Goal: Transaction & Acquisition: Purchase product/service

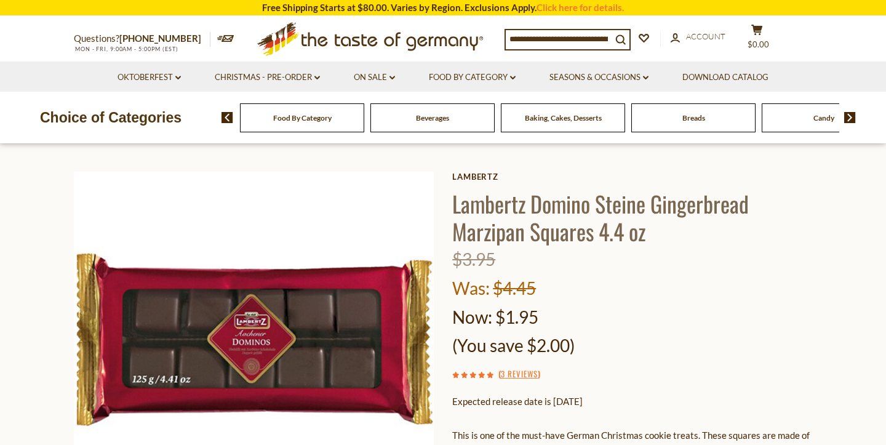
scroll to position [28, 0]
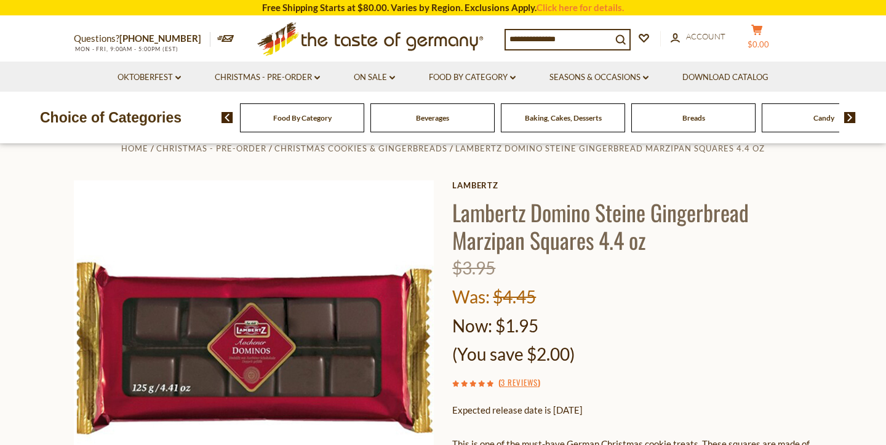
click at [758, 33] on button "cart $0.00" at bounding box center [756, 39] width 37 height 31
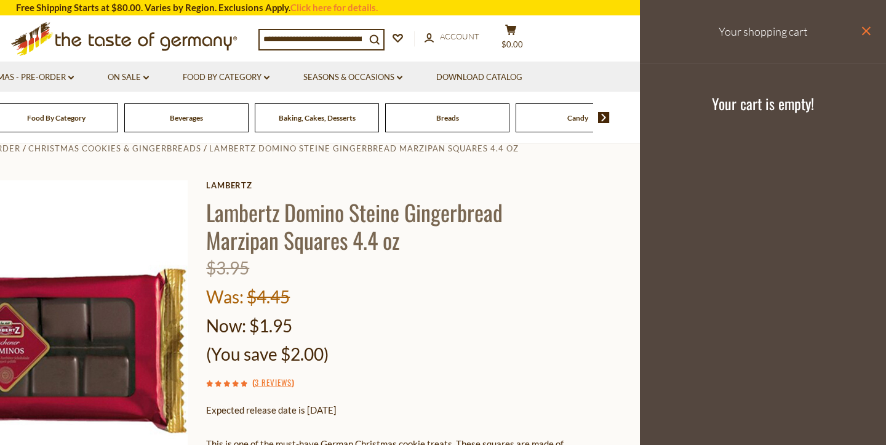
click at [868, 31] on icon "close" at bounding box center [865, 30] width 9 height 9
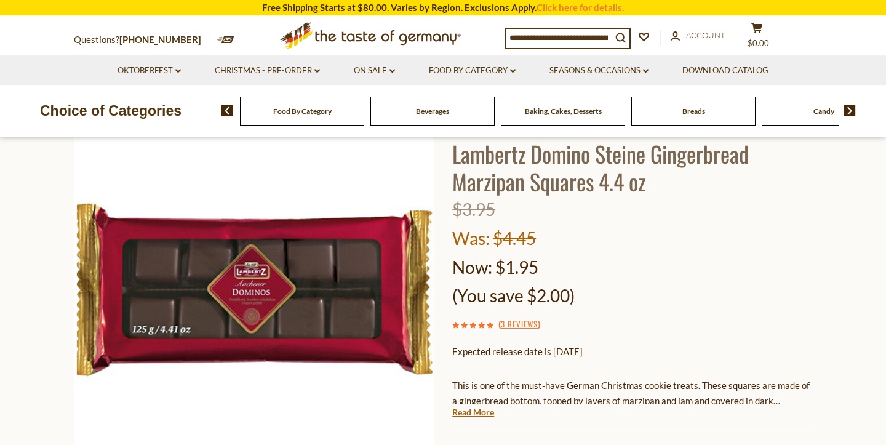
scroll to position [87, 0]
click at [538, 36] on input at bounding box center [559, 37] width 106 height 17
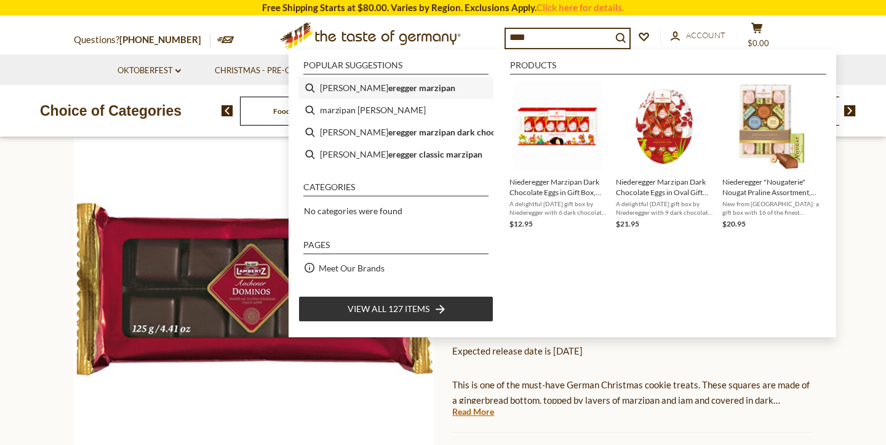
click at [406, 88] on li "nied eregger marzipan" at bounding box center [395, 88] width 195 height 22
type input "**********"
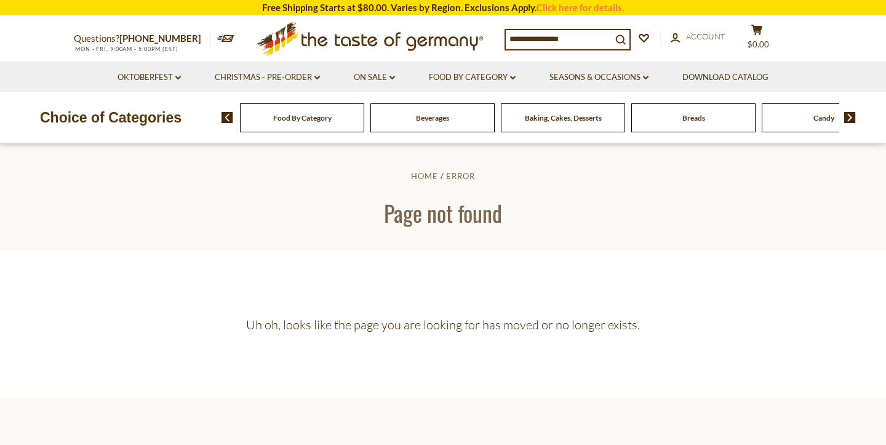
click at [549, 40] on input at bounding box center [559, 38] width 106 height 17
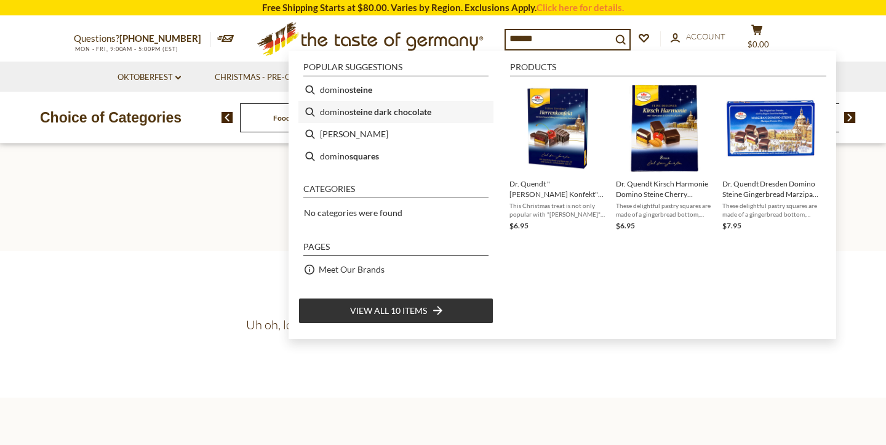
click at [431, 111] on b "steine dark chocolate" at bounding box center [390, 112] width 82 height 14
type input "**********"
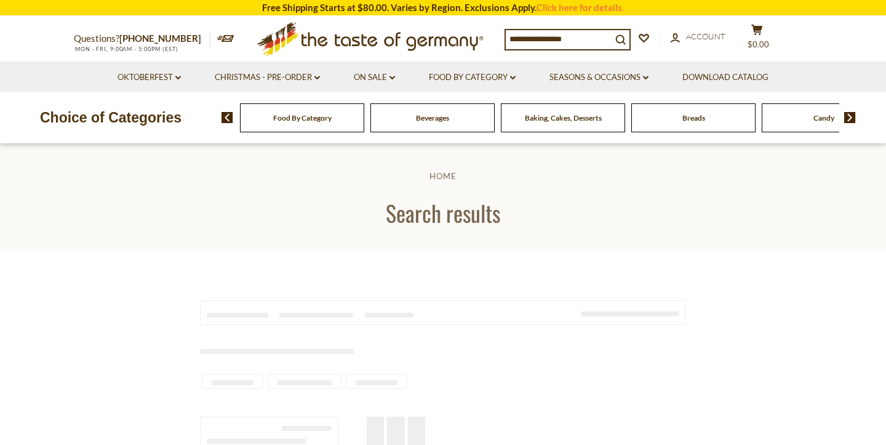
type input "**********"
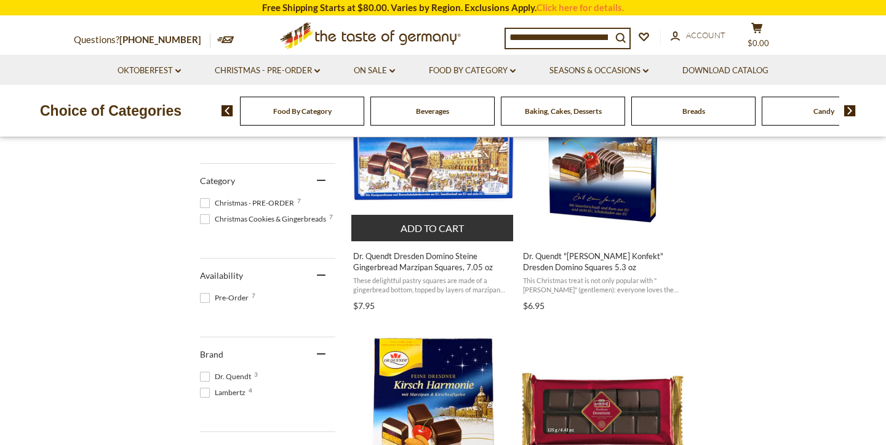
scroll to position [317, 0]
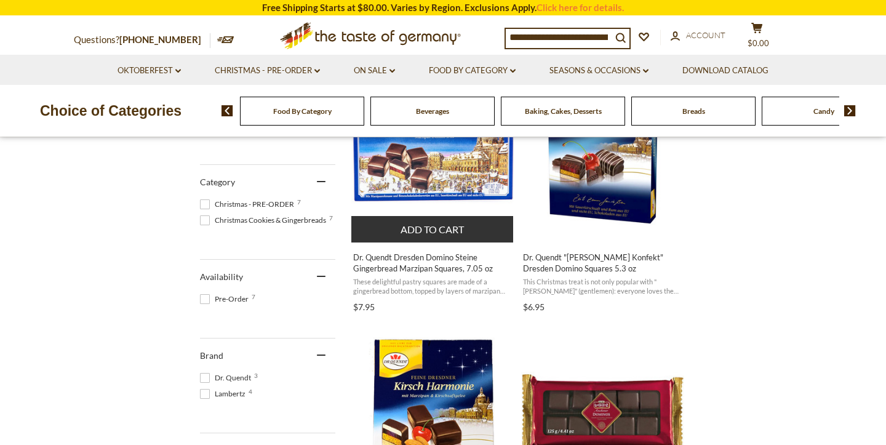
click at [431, 255] on span "Dr. Quendt Dresden Domino Steine Gingerbread Marzipan Squares, 7.05 oz" at bounding box center [432, 263] width 159 height 22
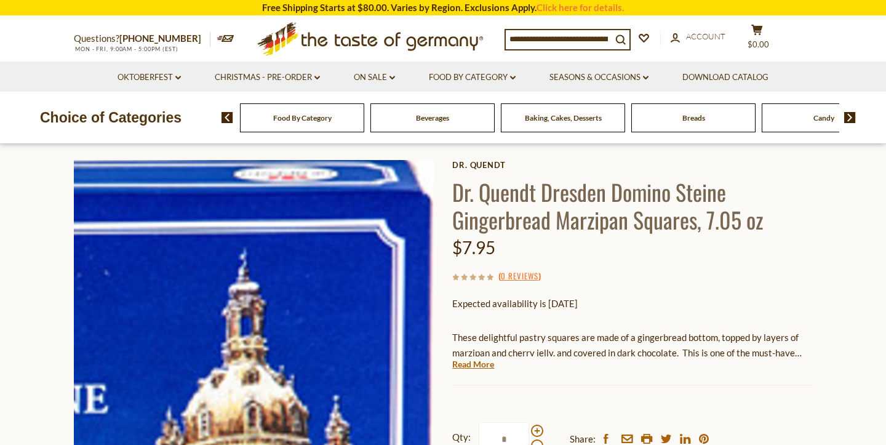
scroll to position [49, 0]
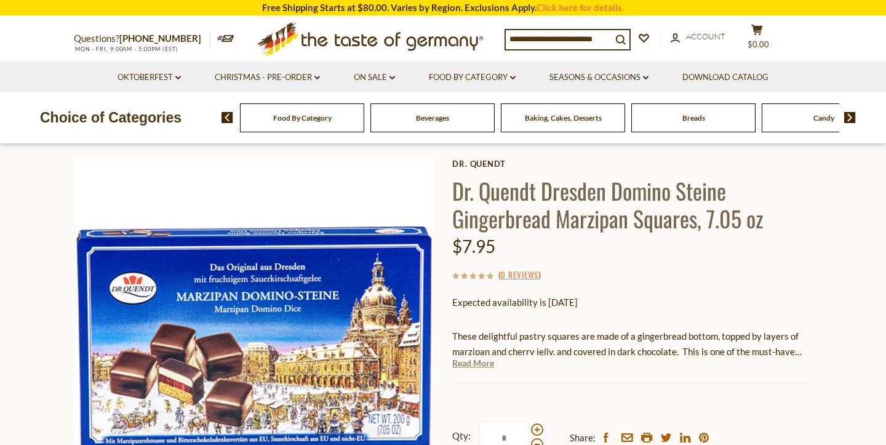
click at [474, 359] on link "Read More" at bounding box center [473, 363] width 42 height 12
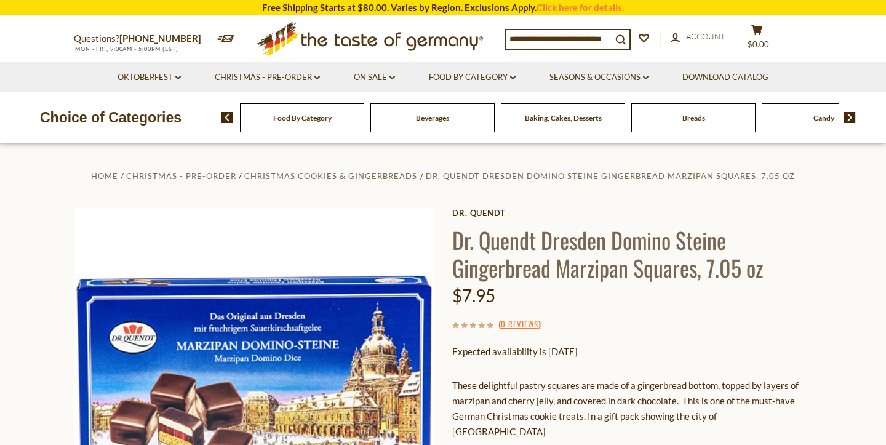
scroll to position [0, 0]
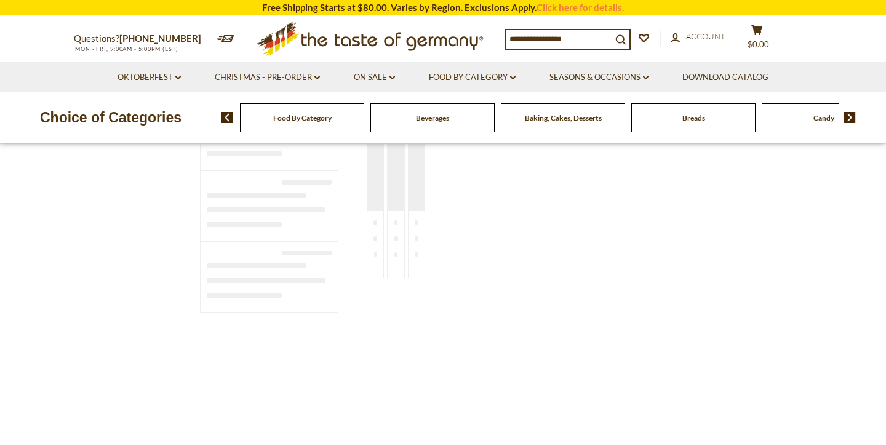
type input "**********"
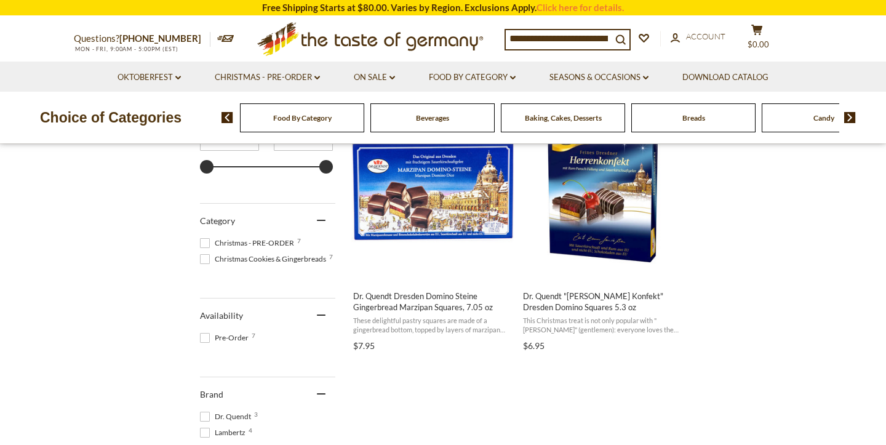
scroll to position [277, 0]
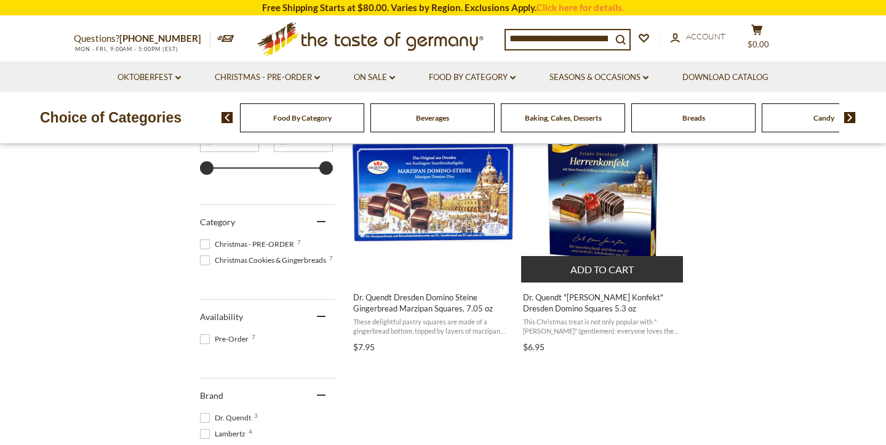
click at [565, 176] on img "Dr. Quendt" at bounding box center [602, 190] width 163 height 163
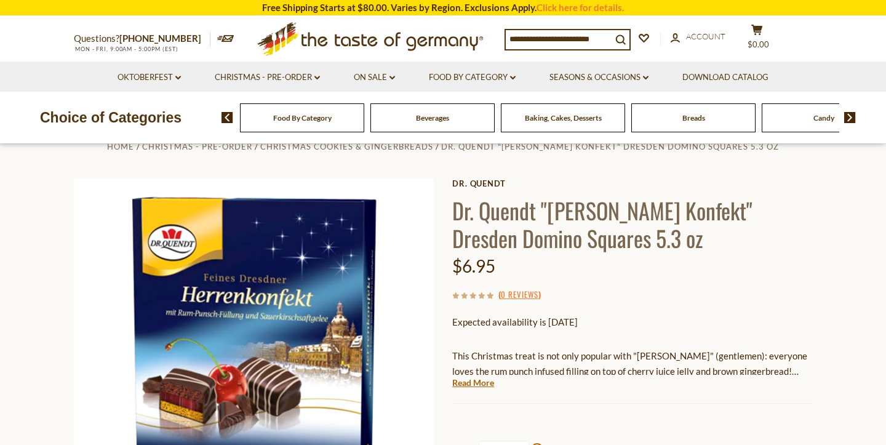
scroll to position [34, 0]
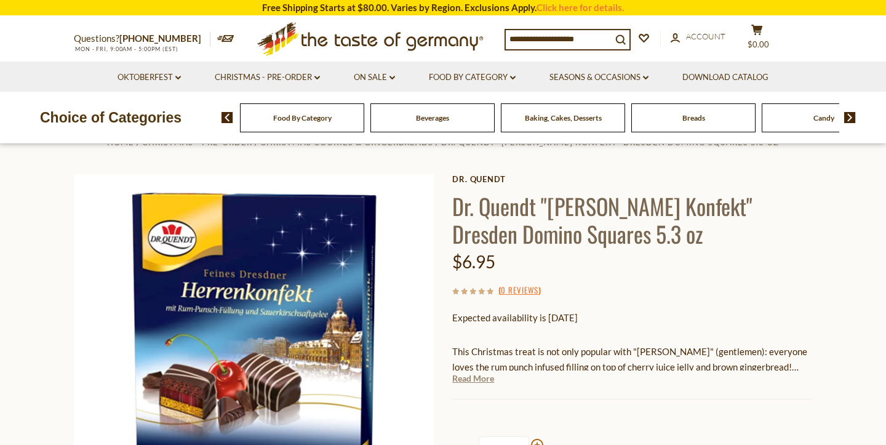
click at [464, 381] on link "Read More" at bounding box center [473, 378] width 42 height 12
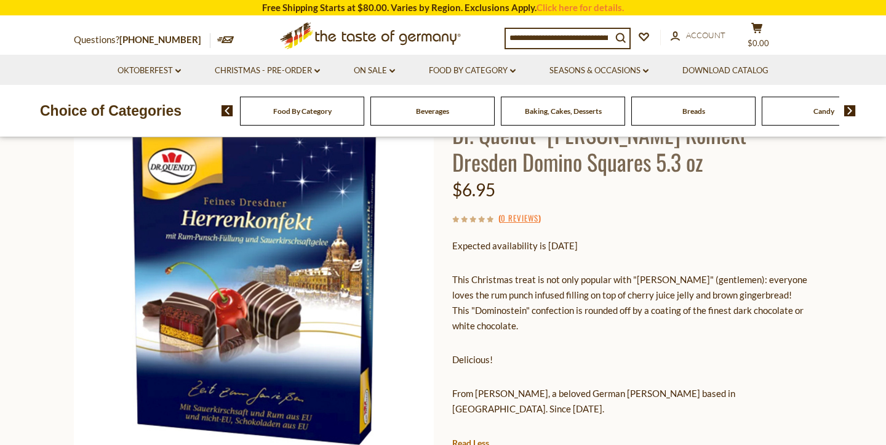
scroll to position [106, 0]
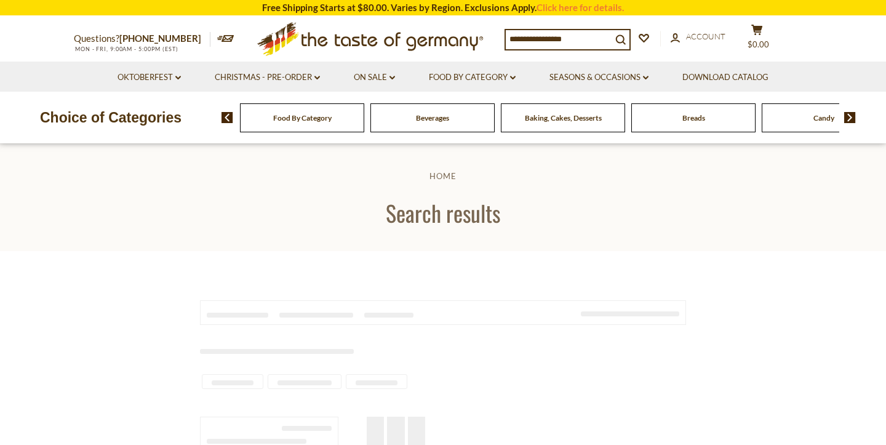
scroll to position [277, 0]
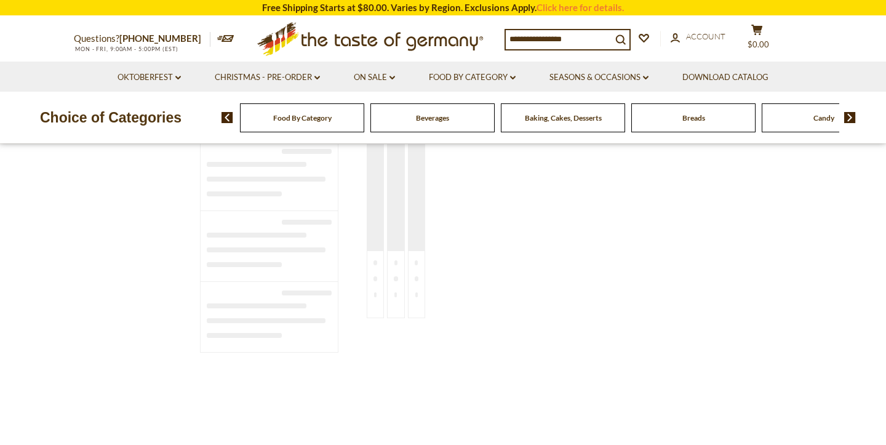
type input "**********"
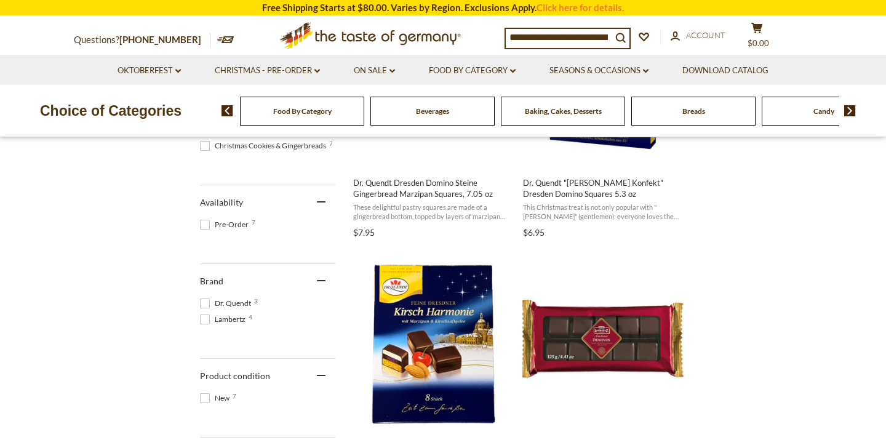
scroll to position [403, 0]
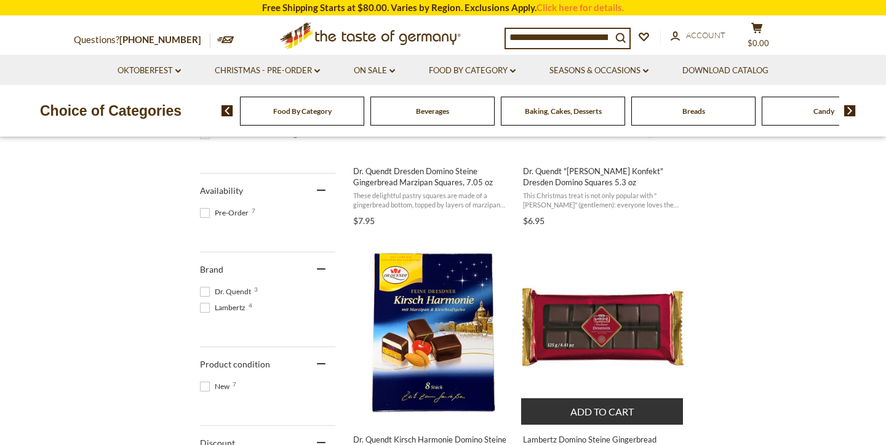
click at [557, 301] on img "Lambertz Domino Steine Gingerbread Marzipan Squares 4.4 oz" at bounding box center [602, 332] width 163 height 163
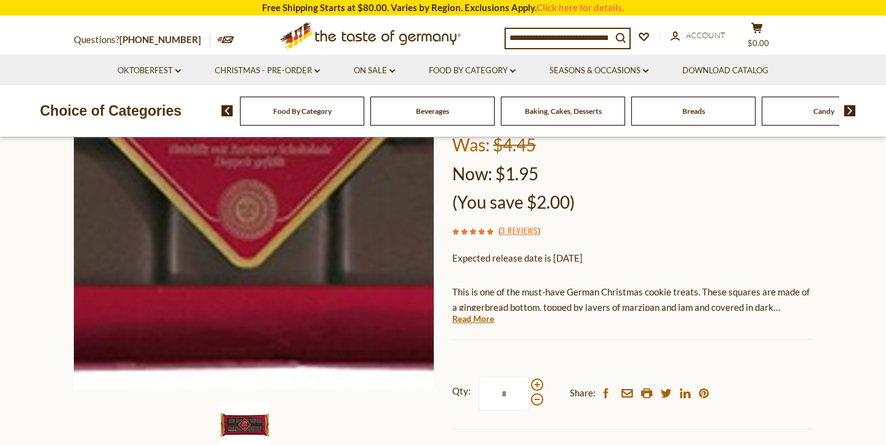
scroll to position [183, 0]
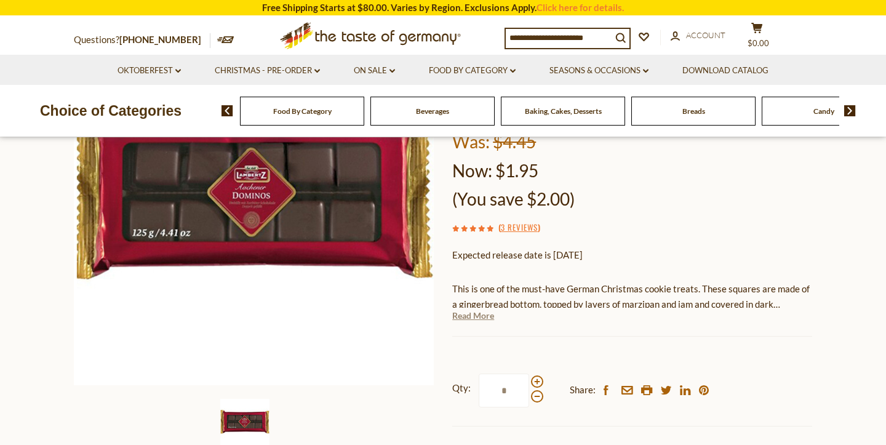
click at [460, 313] on link "Read More" at bounding box center [473, 315] width 42 height 12
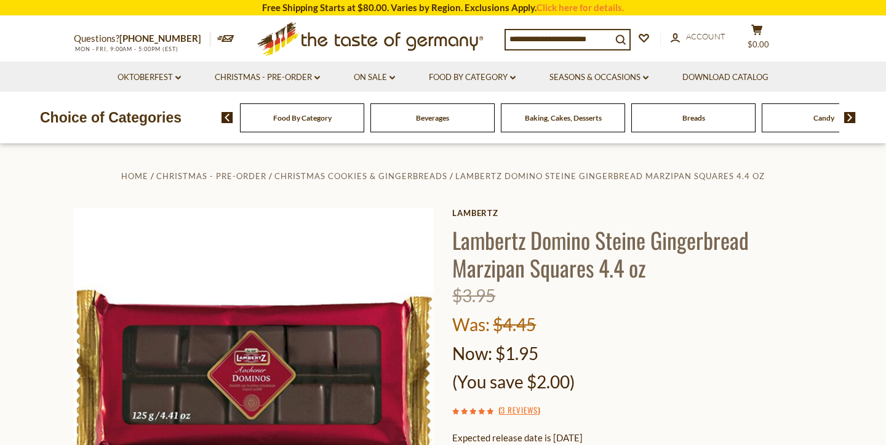
scroll to position [0, 0]
click at [626, 38] on icon "search_icon" at bounding box center [620, 39] width 10 height 10
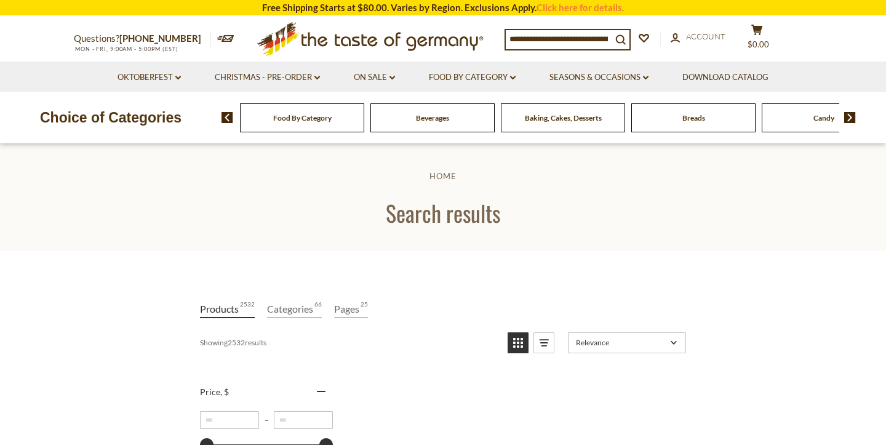
click at [577, 35] on input at bounding box center [559, 38] width 106 height 17
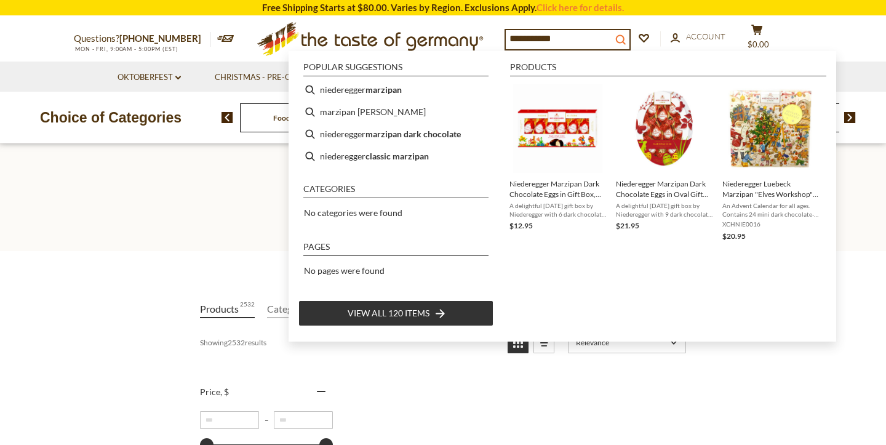
type input "**********"
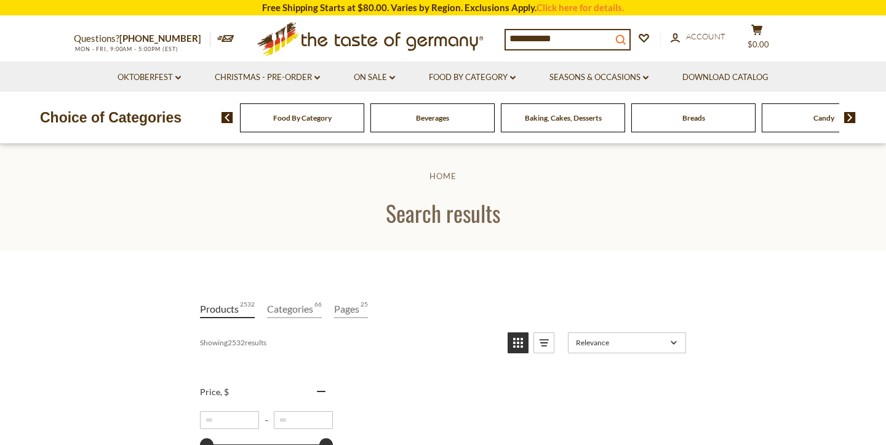
click at [626, 38] on icon "search_icon" at bounding box center [620, 39] width 10 height 10
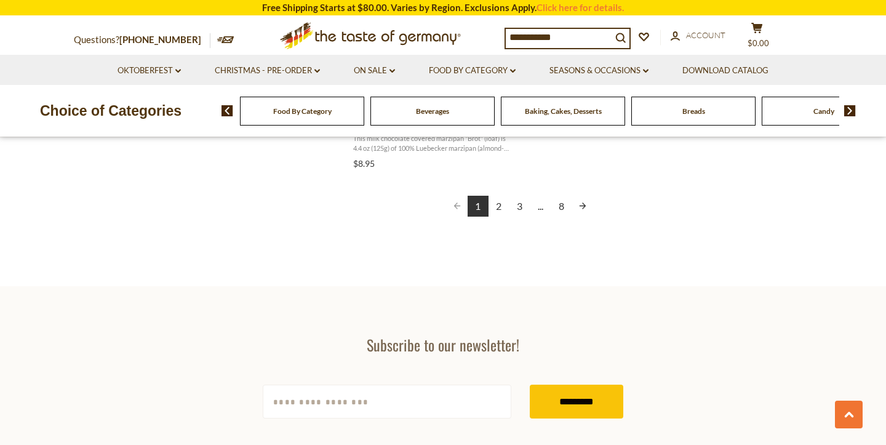
scroll to position [2341, 0]
click at [500, 194] on link "2" at bounding box center [499, 204] width 21 height 21
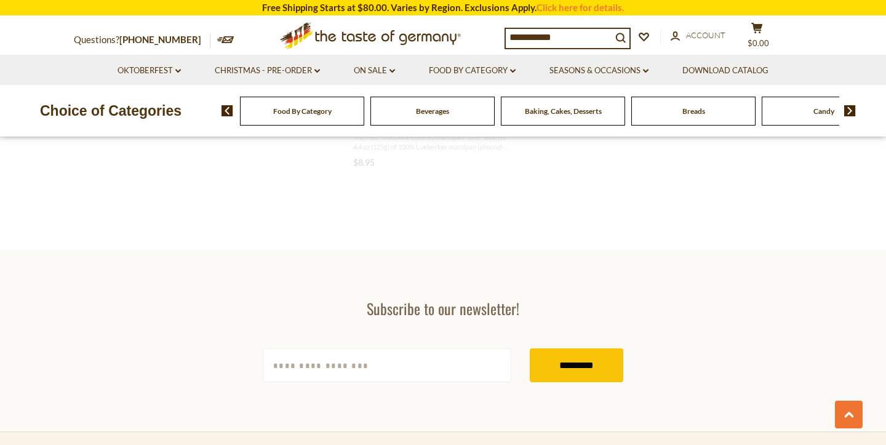
scroll to position [808, 0]
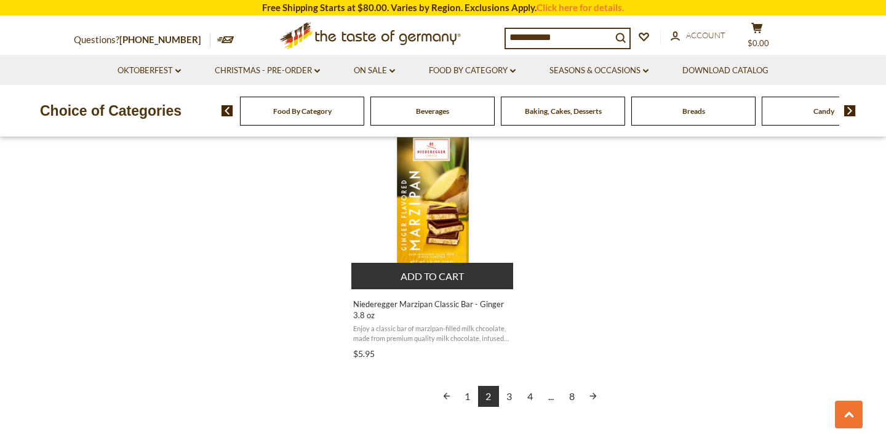
scroll to position [2150, 0]
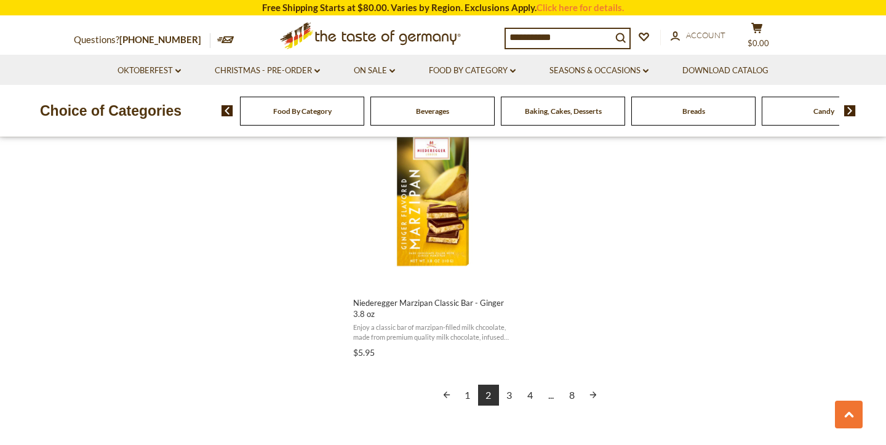
click at [511, 389] on link "3" at bounding box center [509, 395] width 21 height 21
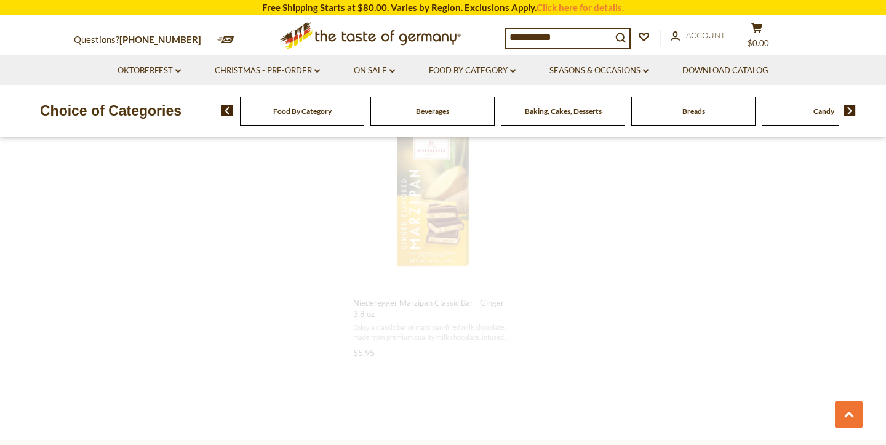
scroll to position [594, 0]
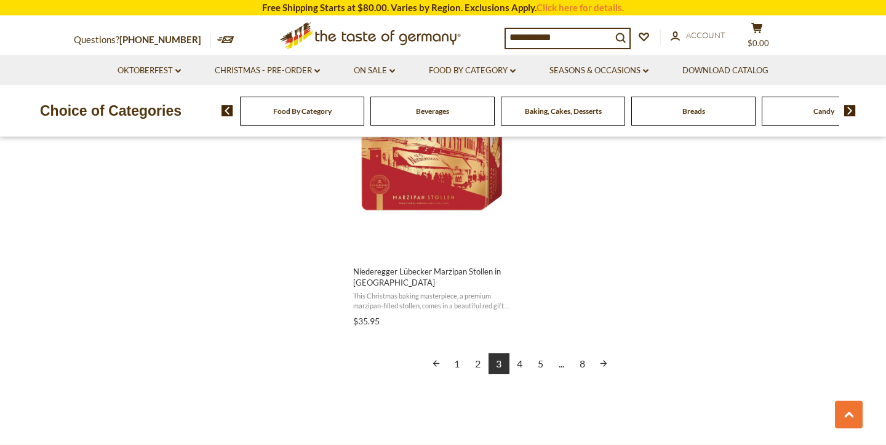
click at [521, 357] on link "4" at bounding box center [519, 363] width 21 height 21
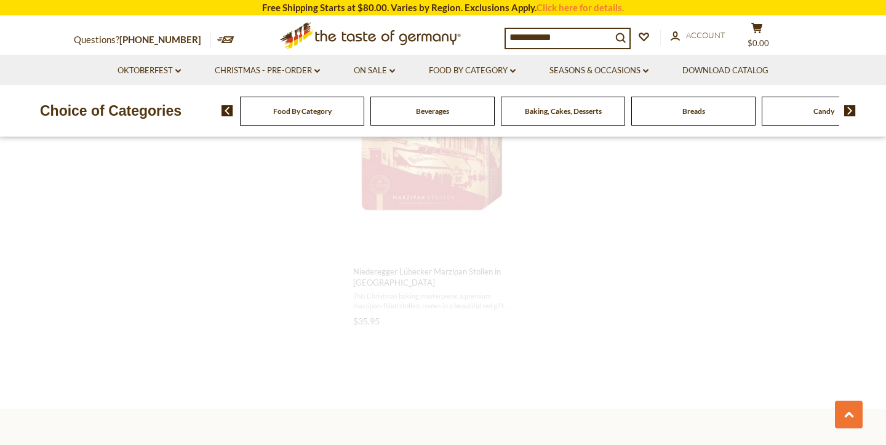
scroll to position [878, 0]
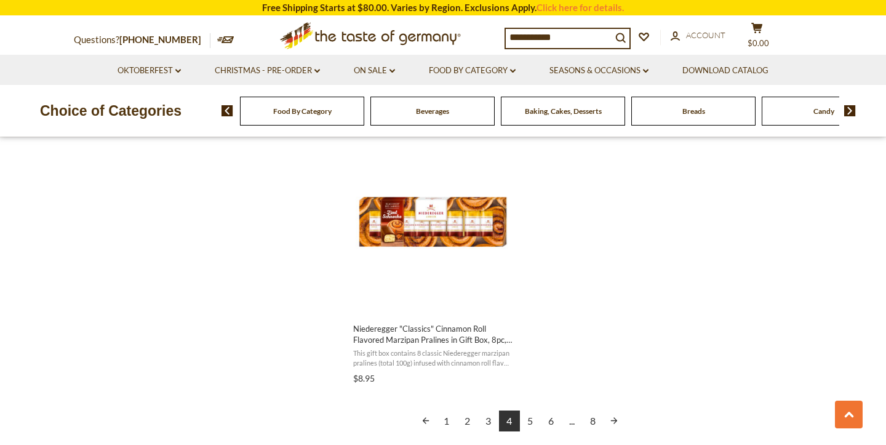
scroll to position [2125, 0]
click at [529, 416] on link "5" at bounding box center [530, 420] width 21 height 21
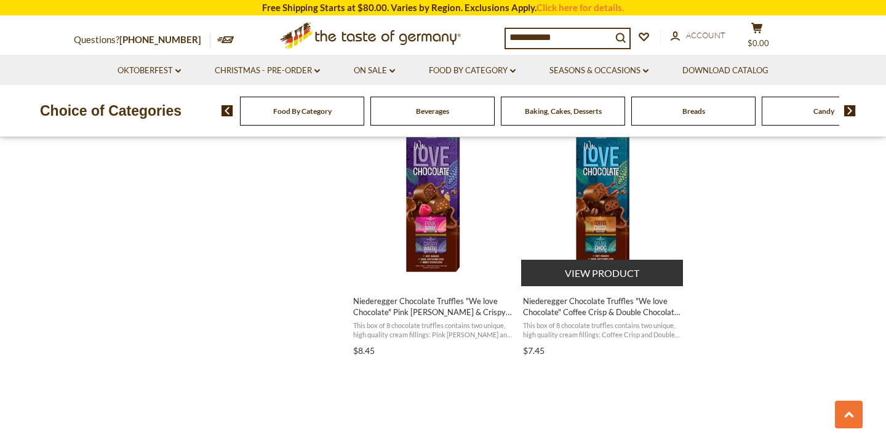
scroll to position [1055, 0]
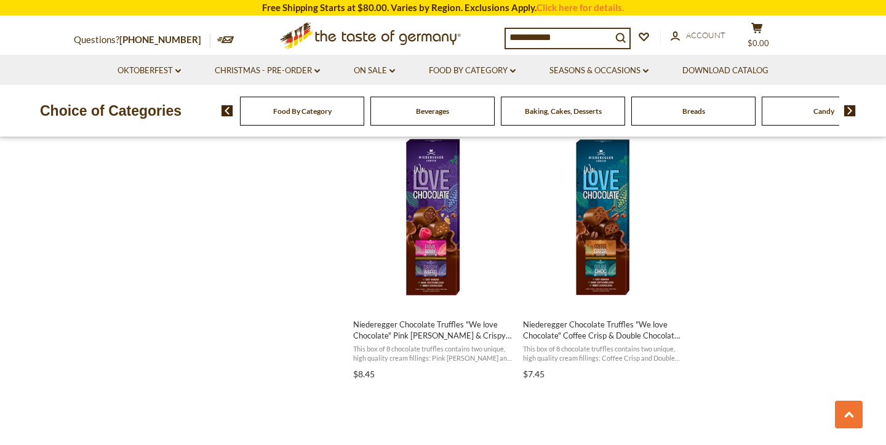
click at [578, 34] on input "**********" at bounding box center [559, 37] width 106 height 17
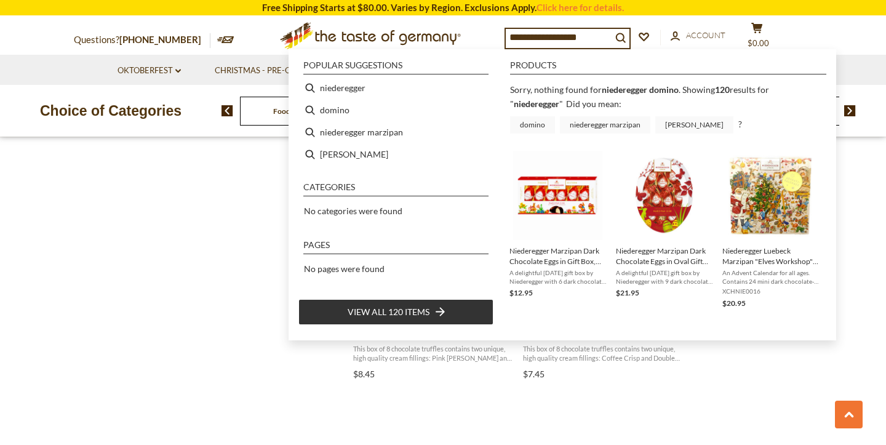
type input "**********"
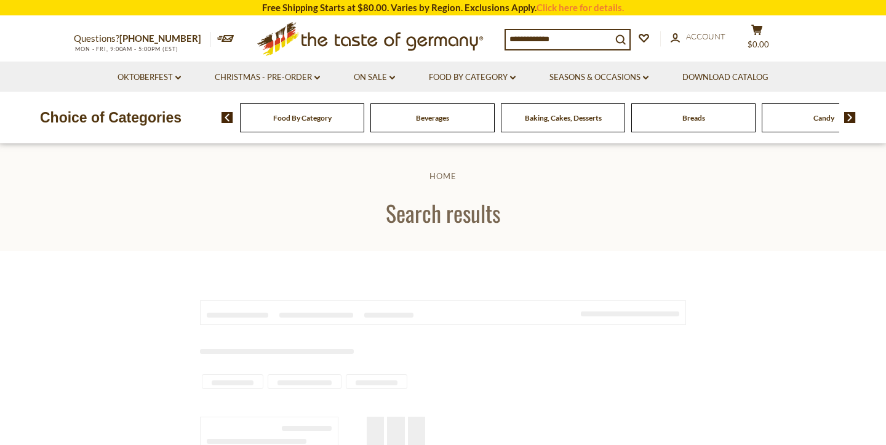
type input "**********"
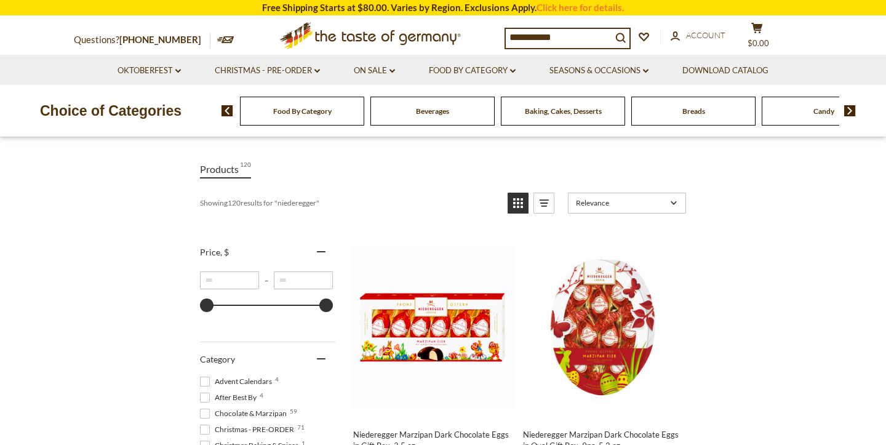
scroll to position [140, 0]
click at [644, 70] on link "Seasons & Occasions dropdown_arrow" at bounding box center [598, 71] width 99 height 14
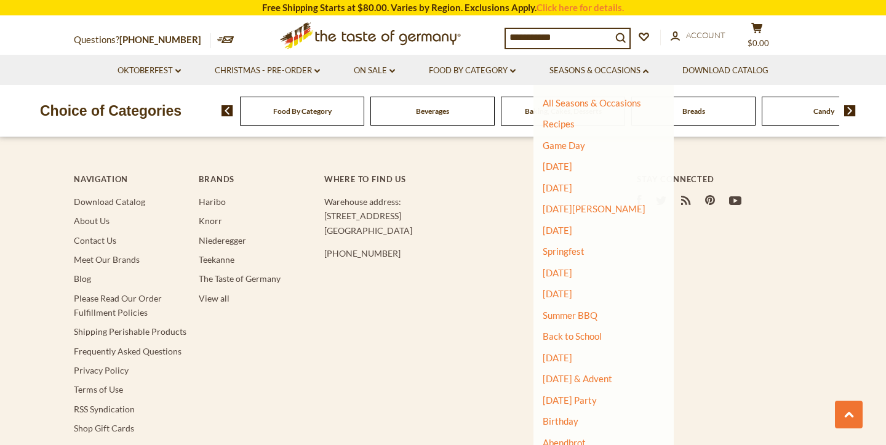
scroll to position [2679, 0]
click at [110, 236] on link "Contact Us" at bounding box center [95, 241] width 42 height 10
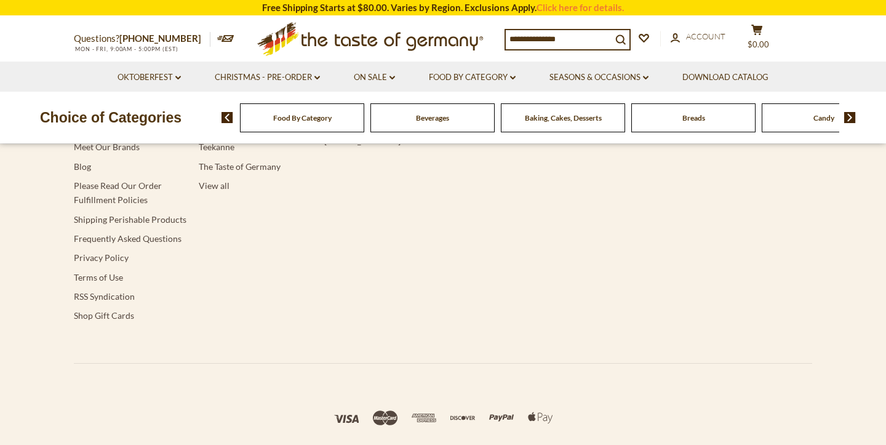
type input "**********"
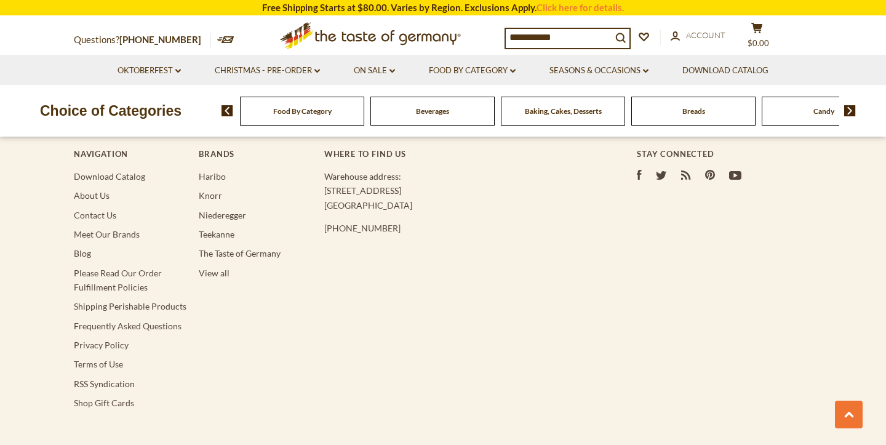
scroll to position [2704, 0]
click at [99, 191] on link "About Us" at bounding box center [92, 196] width 36 height 10
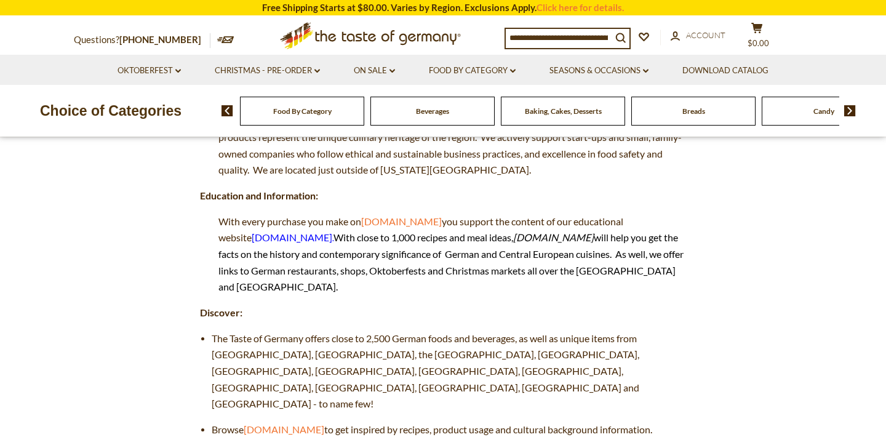
scroll to position [257, 0]
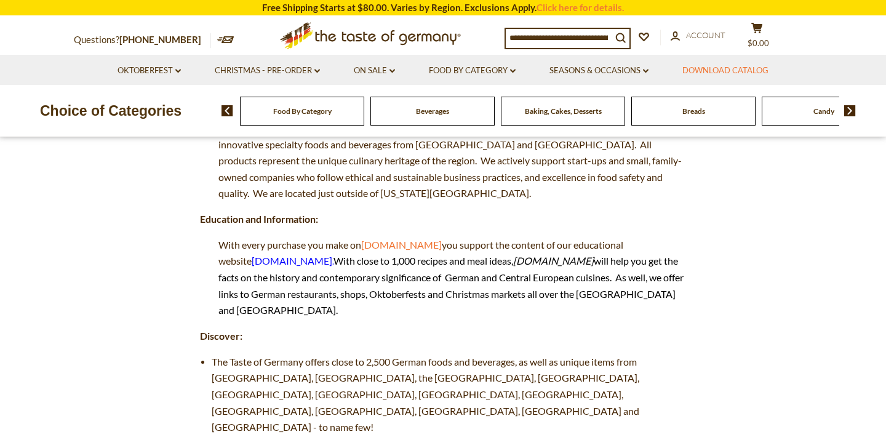
click at [701, 64] on link "Download Catalog" at bounding box center [725, 71] width 86 height 14
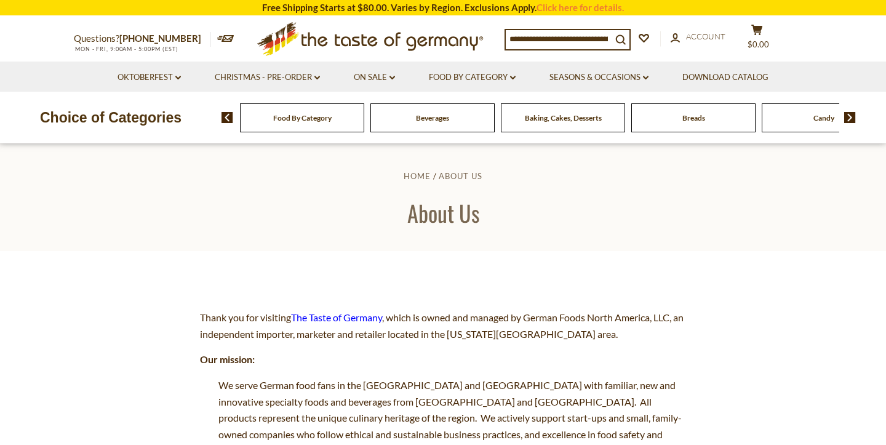
scroll to position [0, 0]
click at [292, 116] on span "Food By Category" at bounding box center [302, 117] width 58 height 9
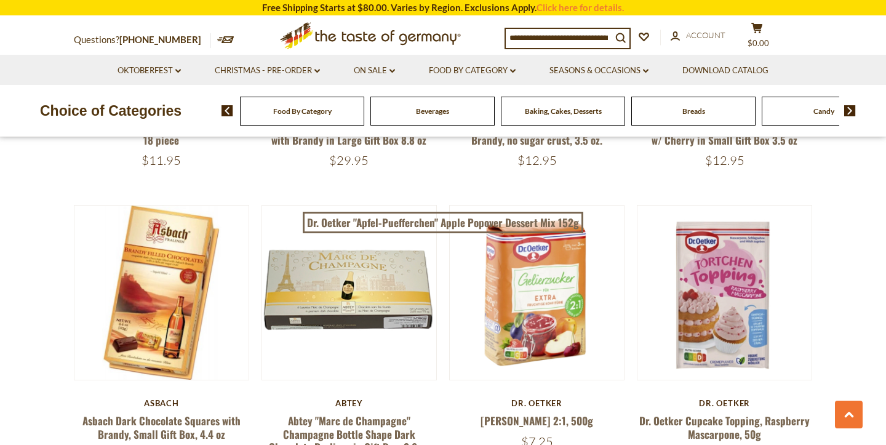
scroll to position [2168, 0]
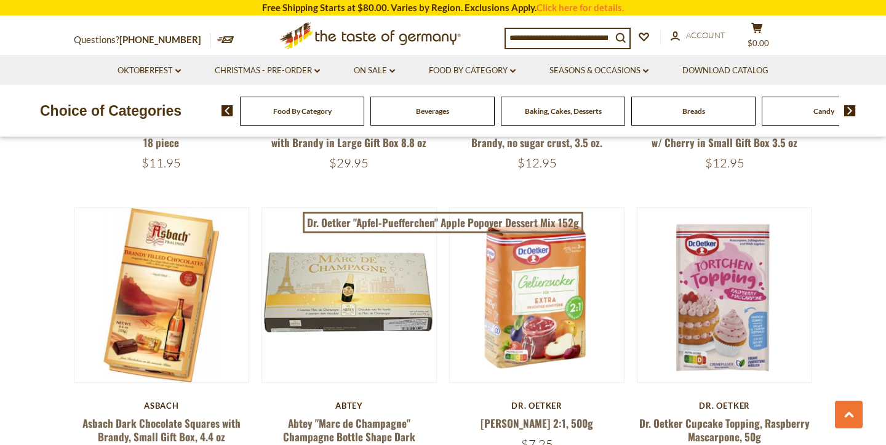
click at [540, 30] on input at bounding box center [559, 37] width 106 height 17
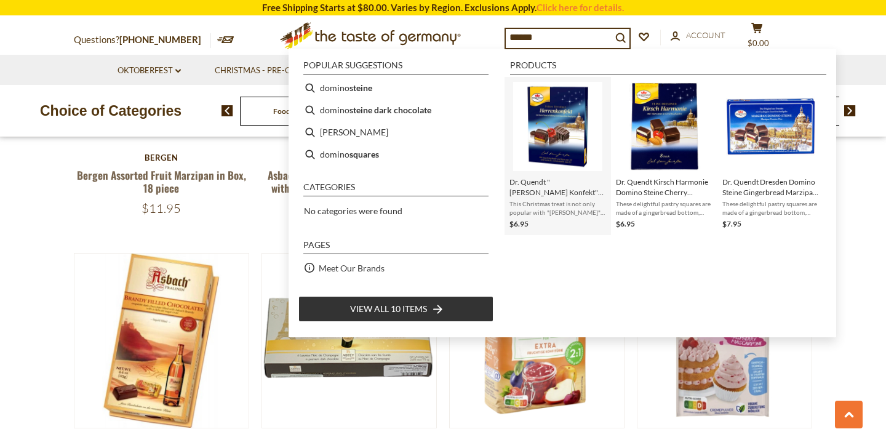
scroll to position [2123, 0]
type input "******"
click at [573, 124] on img "Instant Search Results" at bounding box center [557, 126] width 89 height 89
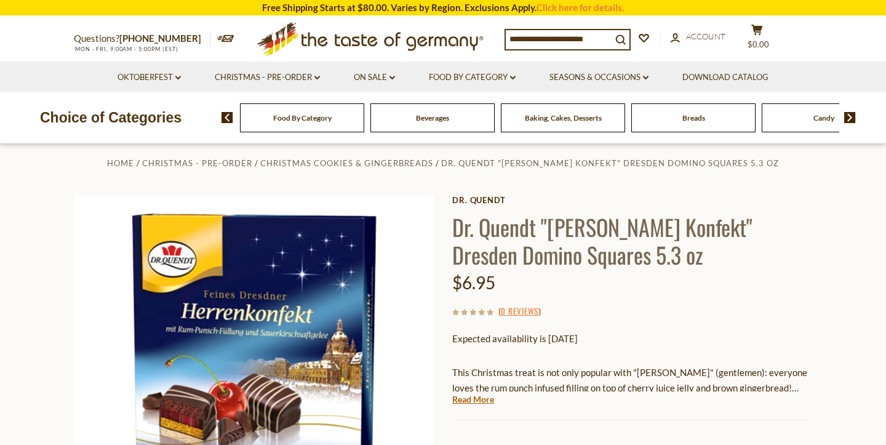
scroll to position [15, 0]
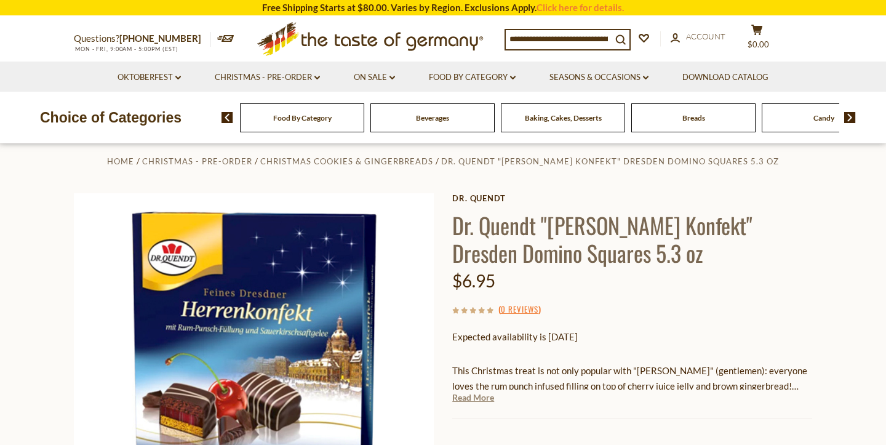
click at [490, 395] on link "Read More" at bounding box center [473, 397] width 42 height 12
click at [524, 35] on input at bounding box center [559, 38] width 106 height 17
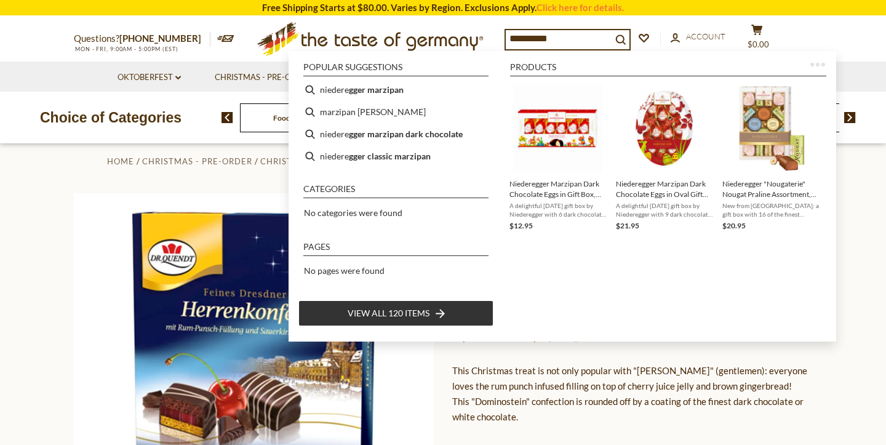
type input "**********"
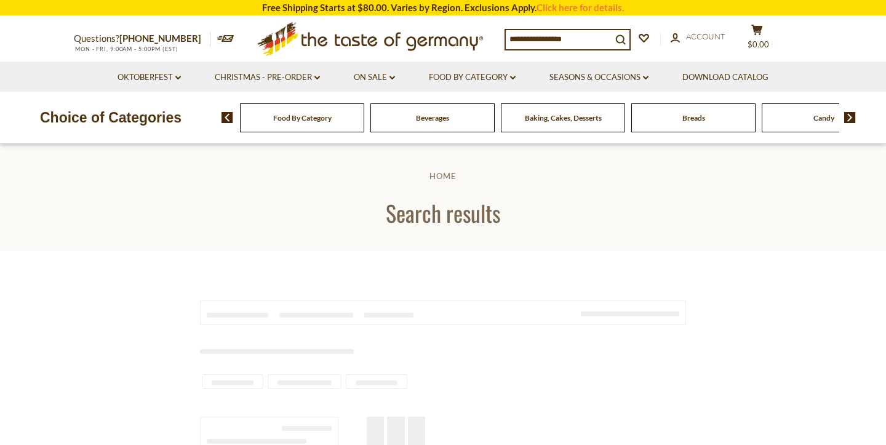
type input "**********"
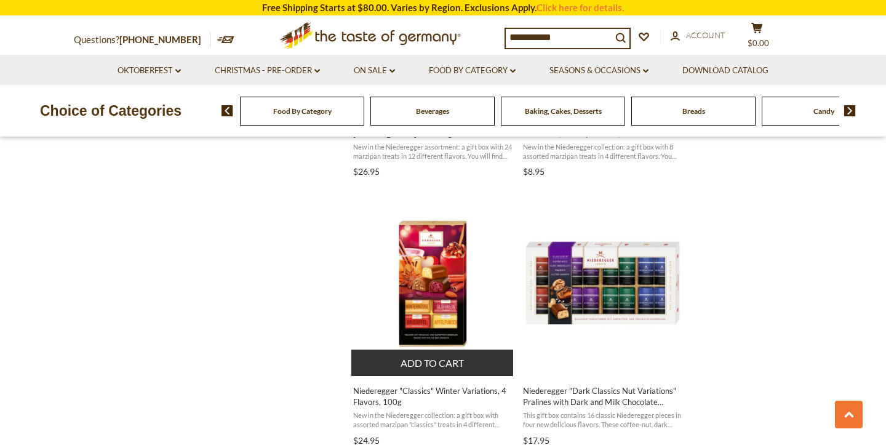
scroll to position [991, 0]
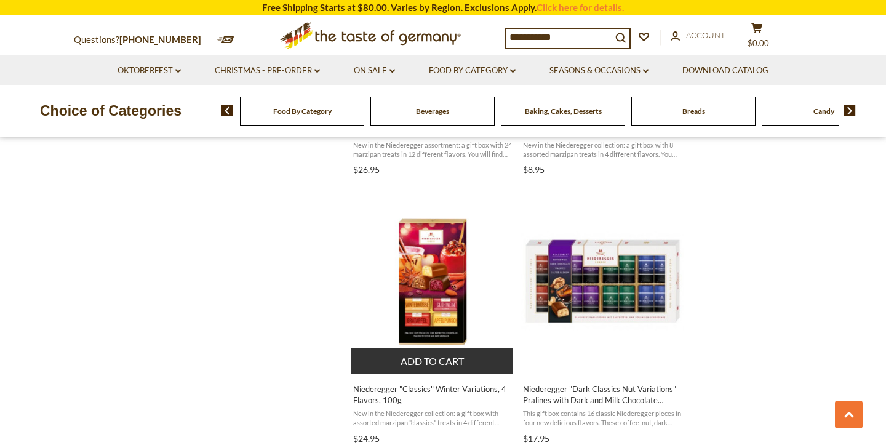
click at [457, 391] on span "Niederegger "Classics" Winter Variations, 4 Flavors, 100g" at bounding box center [432, 394] width 159 height 22
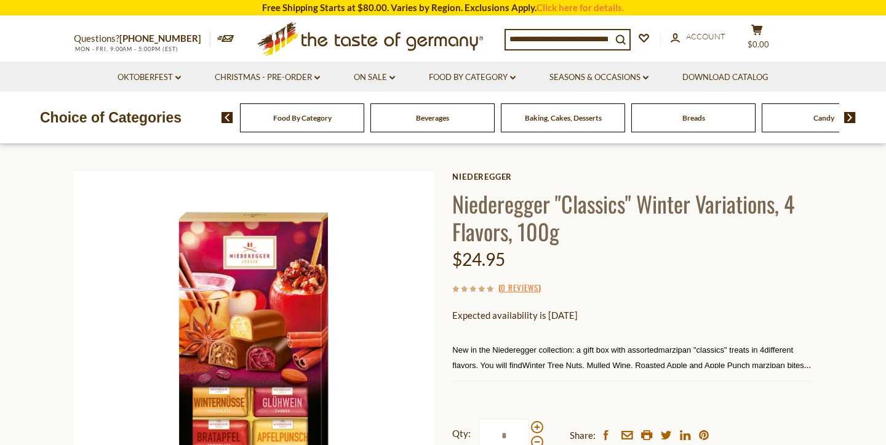
scroll to position [40, 0]
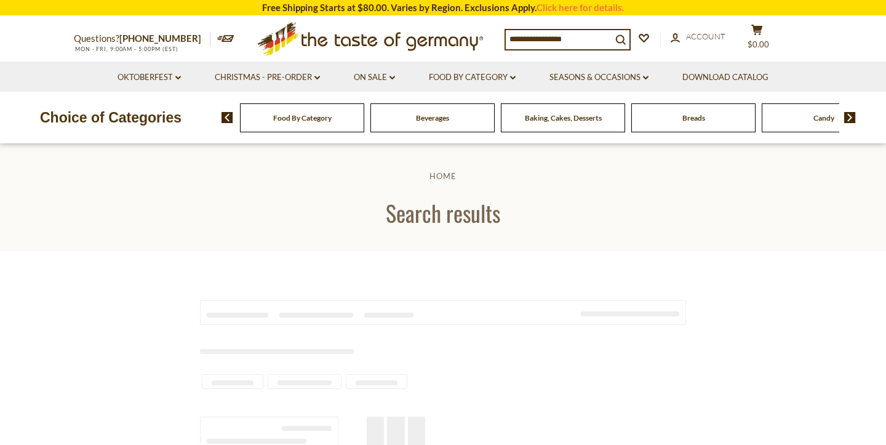
scroll to position [991, 0]
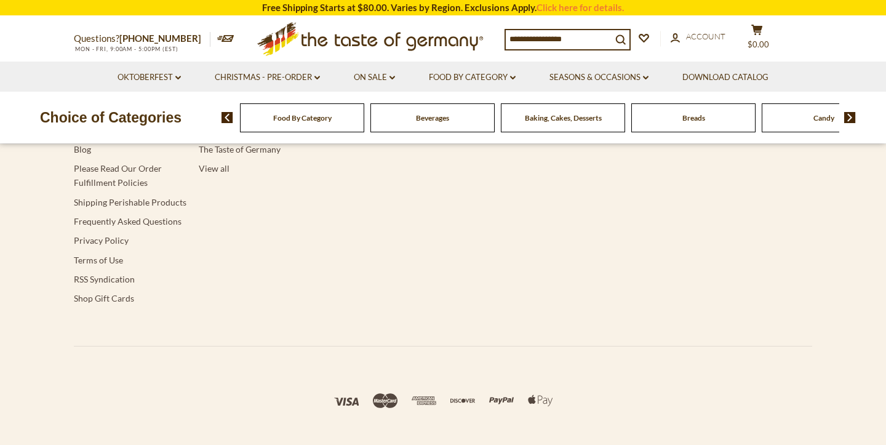
type input "**********"
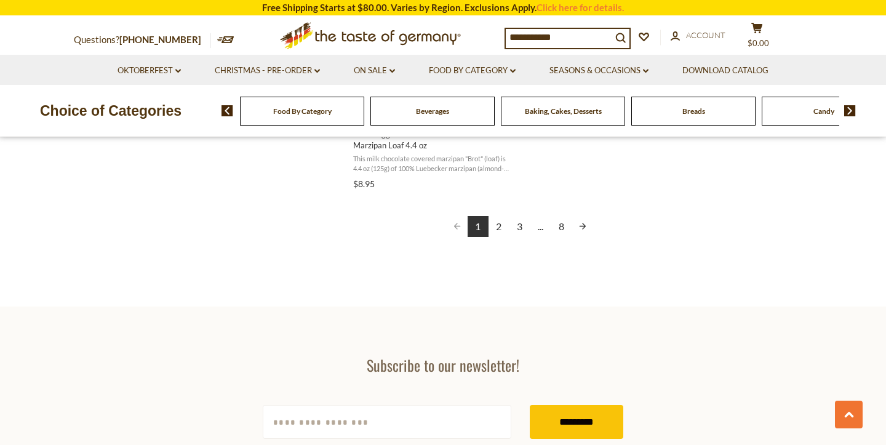
scroll to position [2320, 0]
click at [562, 215] on link "8" at bounding box center [561, 225] width 21 height 21
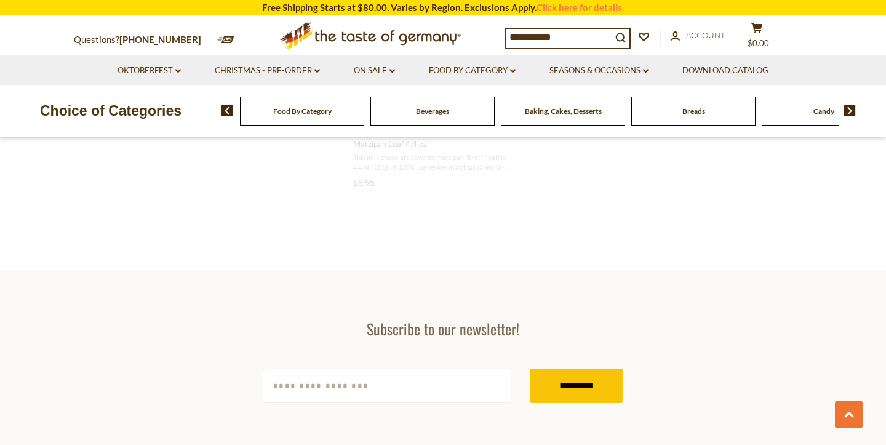
scroll to position [943, 0]
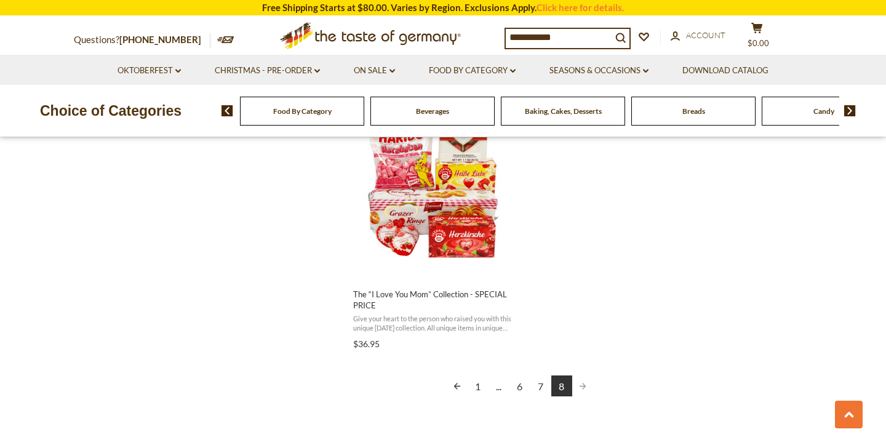
scroll to position [2150, 0]
click at [583, 375] on span "Pagination" at bounding box center [582, 385] width 21 height 21
click at [542, 375] on link "7" at bounding box center [540, 385] width 21 height 21
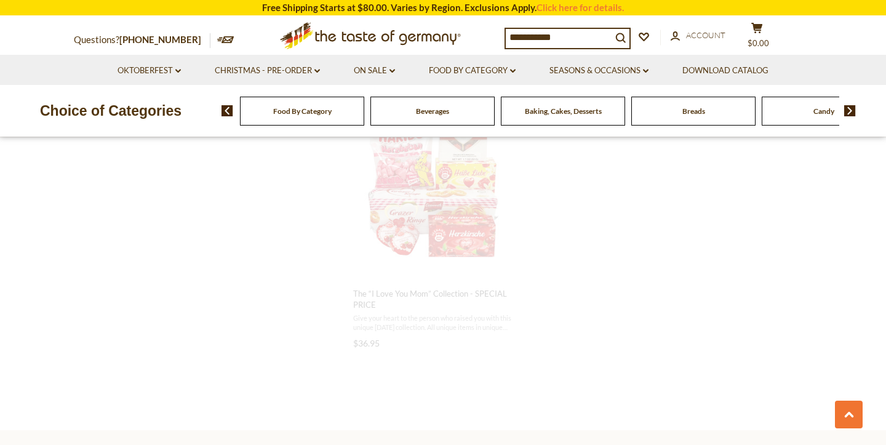
scroll to position [865, 0]
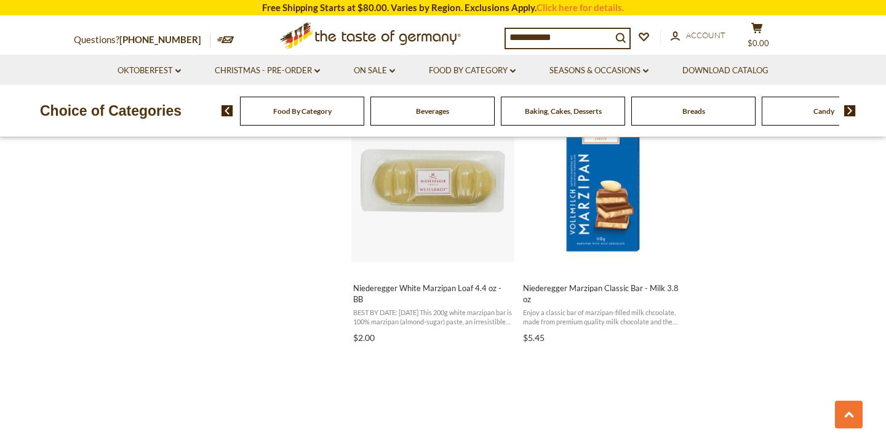
scroll to position [1093, 0]
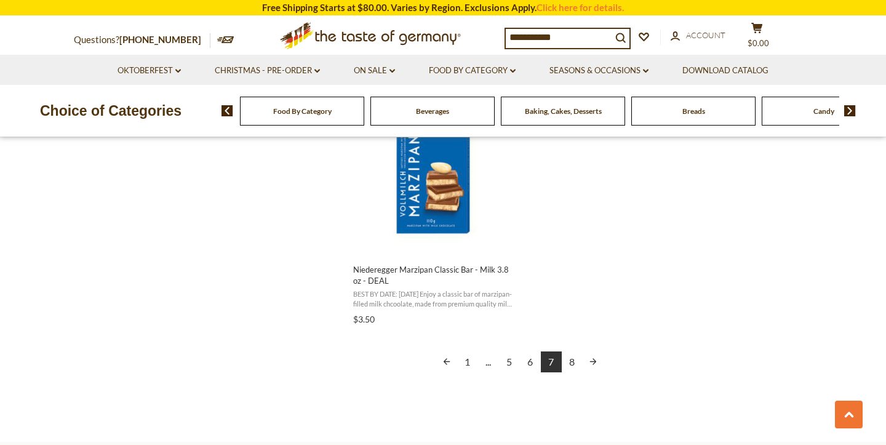
click at [530, 361] on link "6" at bounding box center [530, 361] width 21 height 21
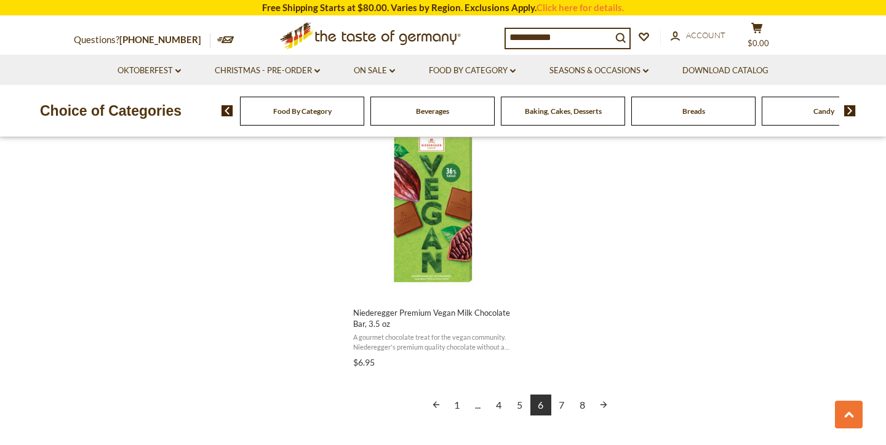
scroll to position [2163, 0]
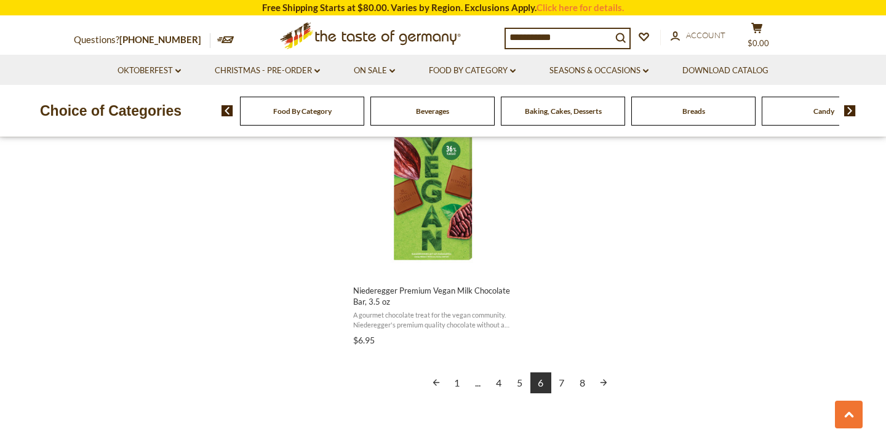
click at [519, 381] on link "5" at bounding box center [519, 382] width 21 height 21
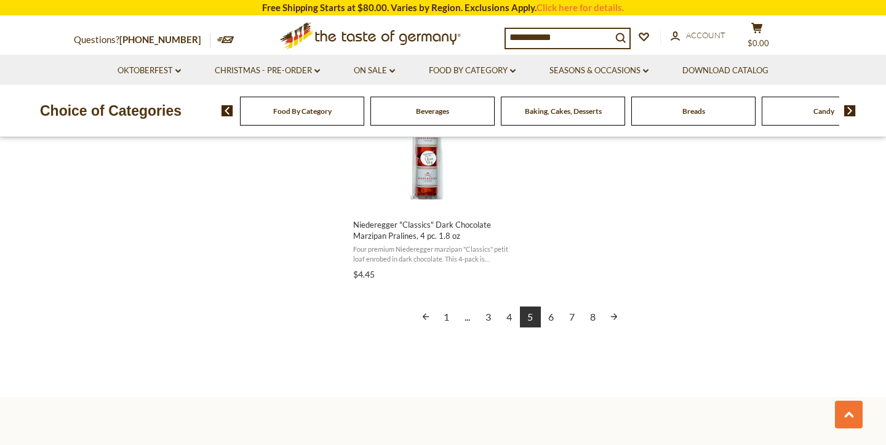
scroll to position [2229, 0]
click at [509, 313] on link "4" at bounding box center [509, 316] width 21 height 21
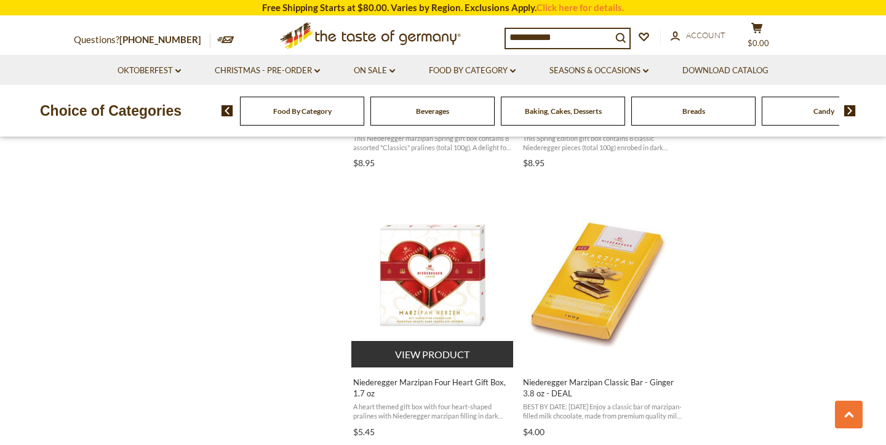
scroll to position [1804, 0]
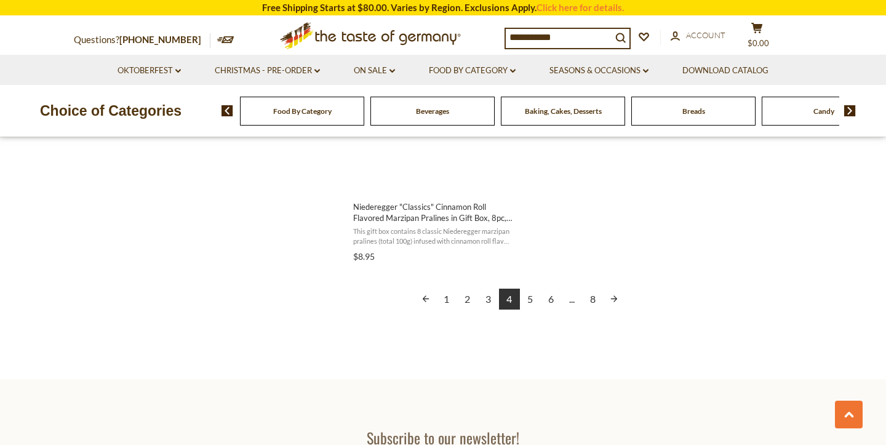
click at [489, 297] on link "3" at bounding box center [488, 299] width 21 height 21
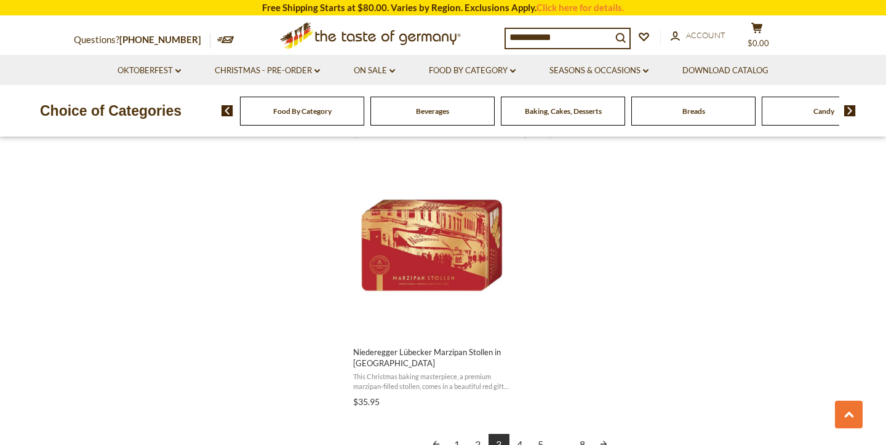
scroll to position [2107, 0]
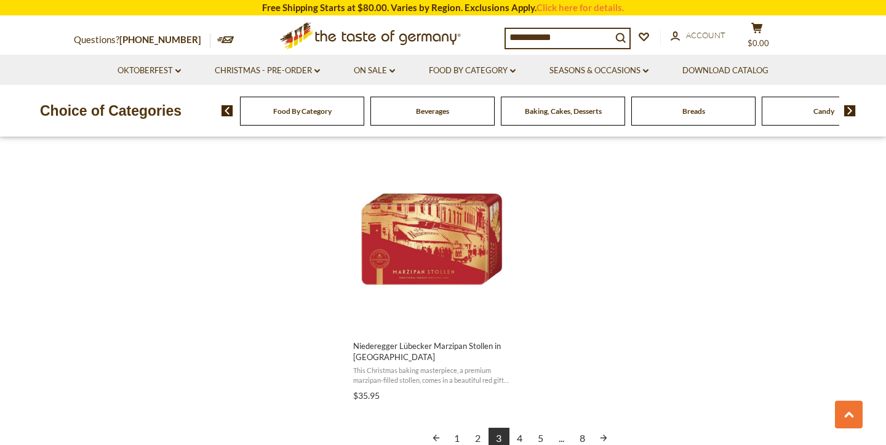
click at [479, 433] on link "2" at bounding box center [478, 438] width 21 height 21
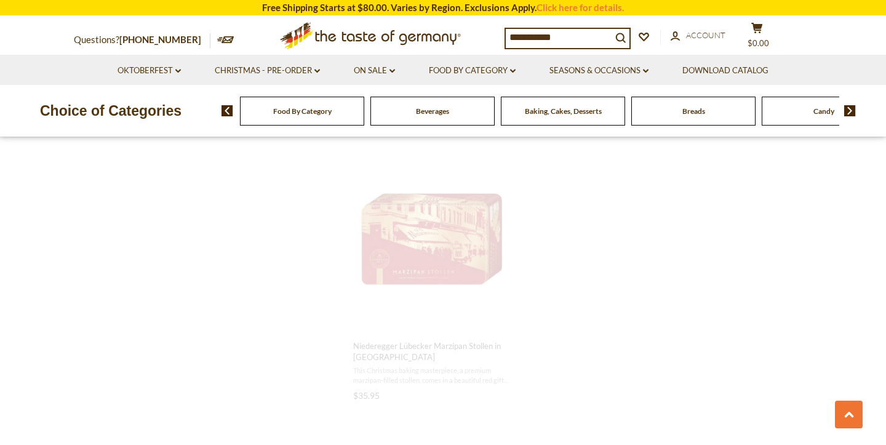
scroll to position [987, 0]
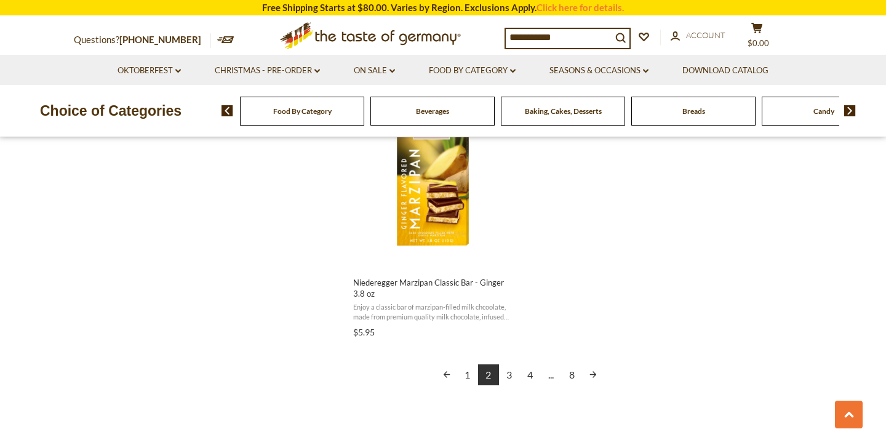
scroll to position [2173, 0]
click at [468, 369] on link "1" at bounding box center [467, 372] width 21 height 21
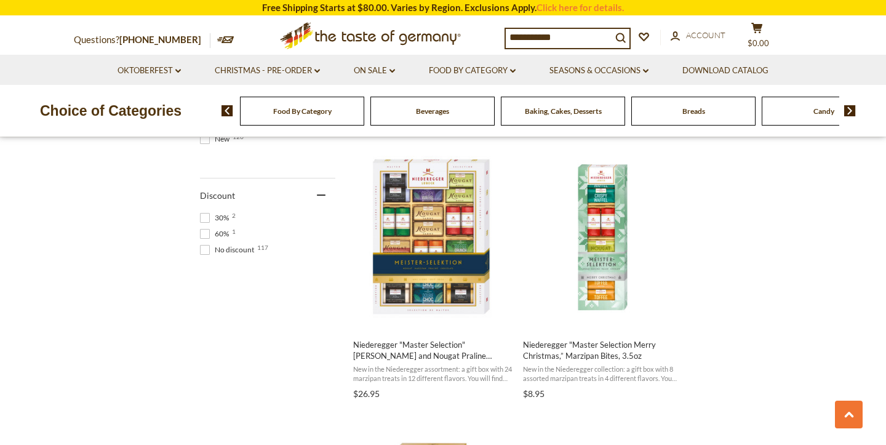
scroll to position [765, 0]
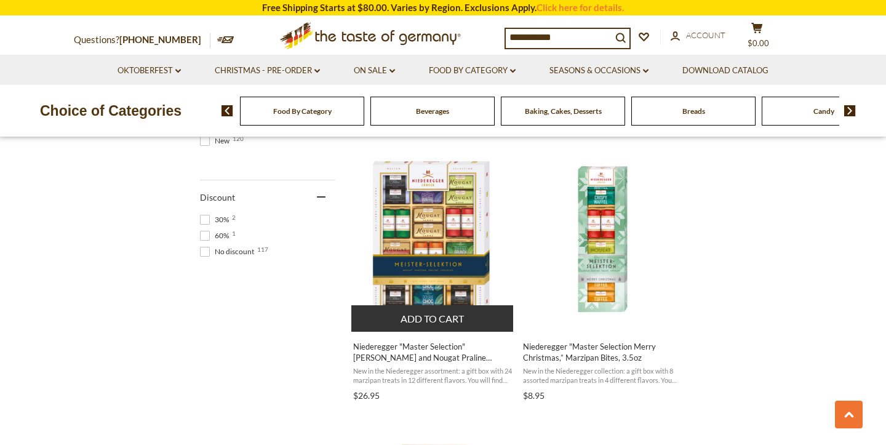
click at [454, 278] on img "Niederegger" at bounding box center [432, 239] width 163 height 163
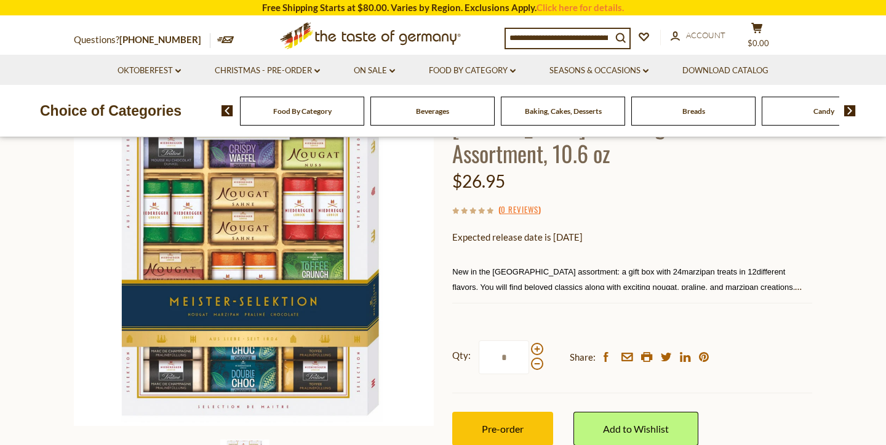
scroll to position [145, 0]
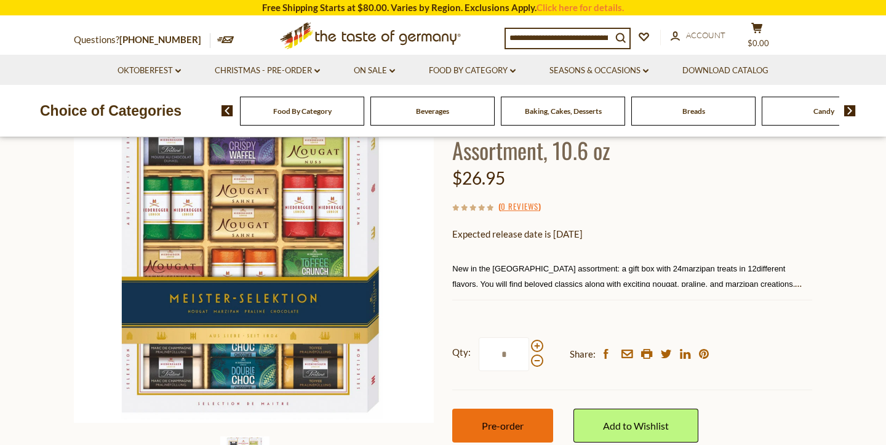
click at [508, 420] on span "Pre-order" at bounding box center [503, 426] width 42 height 12
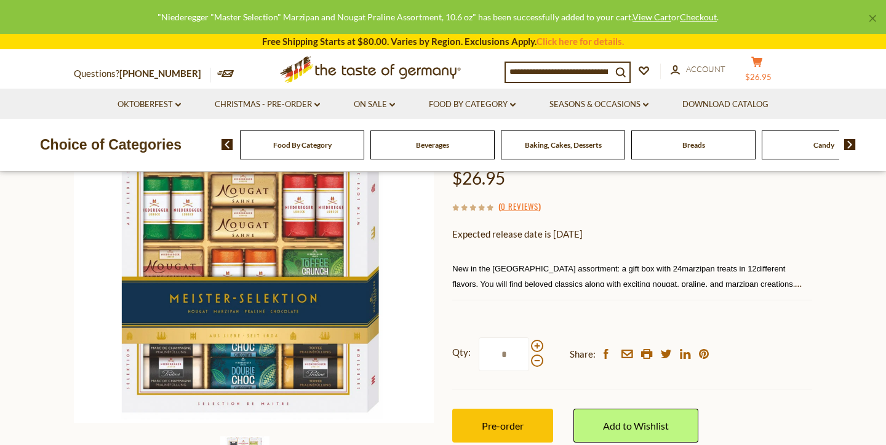
click at [762, 62] on icon at bounding box center [756, 62] width 11 height 10
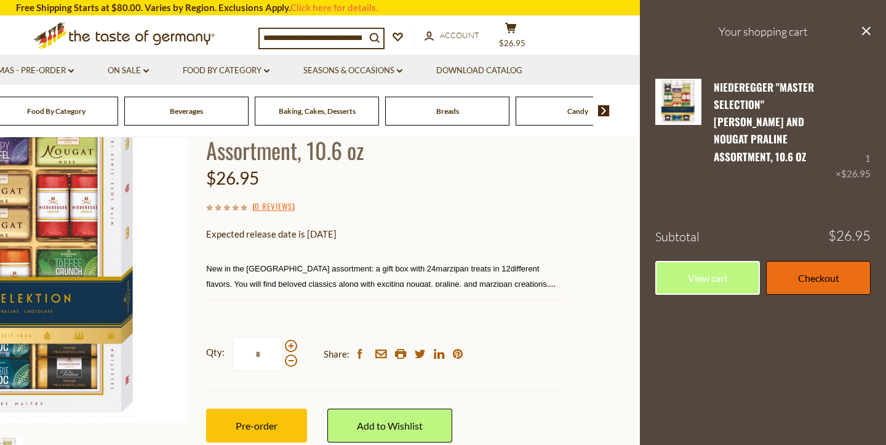
click at [798, 261] on link "Checkout" at bounding box center [818, 278] width 105 height 34
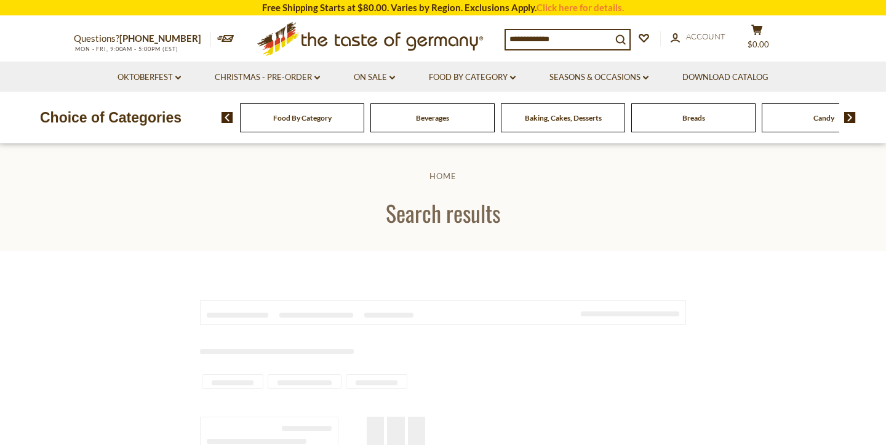
type input "**********"
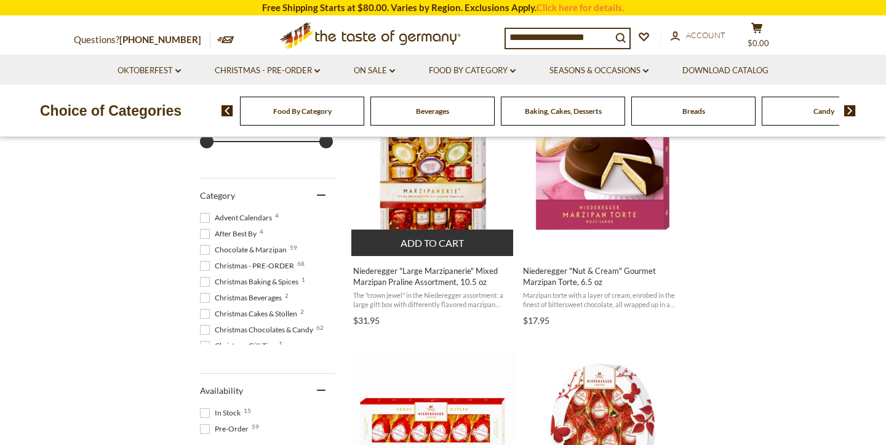
scroll to position [301, 0]
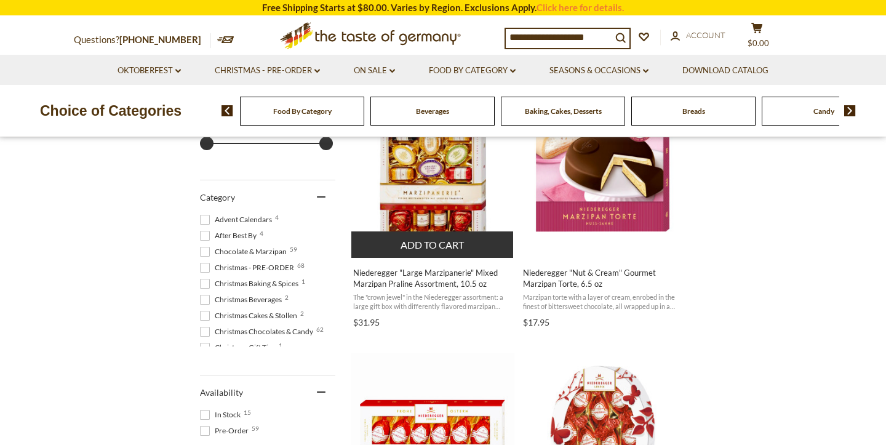
click at [452, 269] on span "Niederegger "Large Marzipanerie" Mixed Marzipan Praline Assortment, 10.5 oz" at bounding box center [432, 278] width 159 height 22
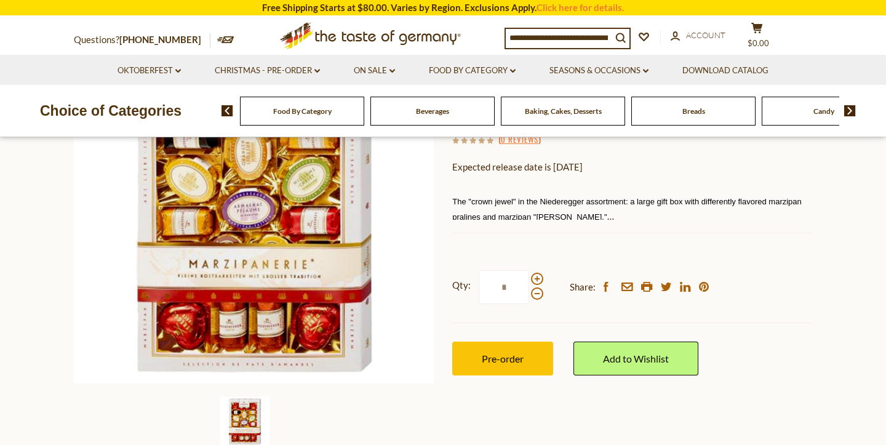
scroll to position [185, 0]
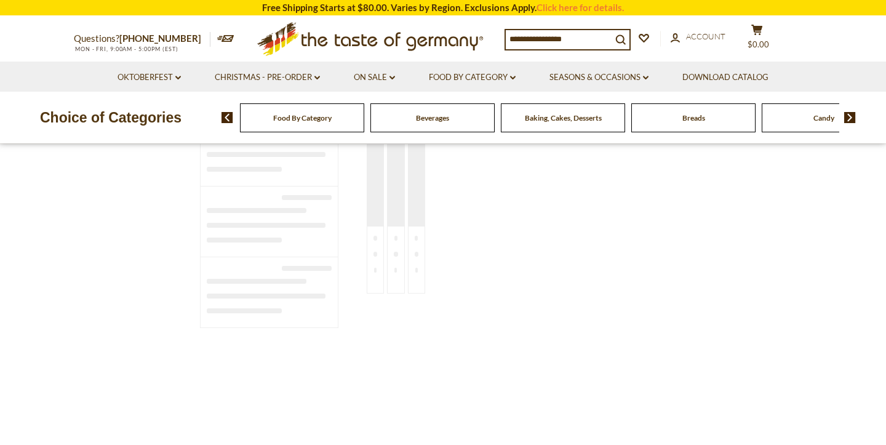
type input "**********"
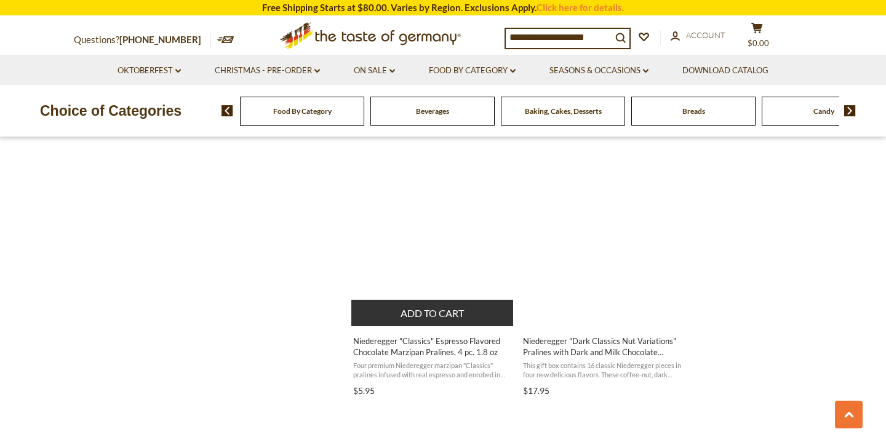
scroll to position [1042, 0]
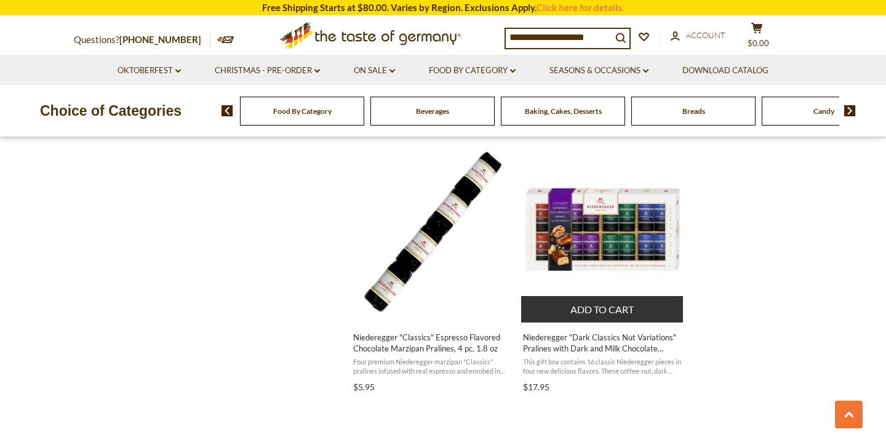
click at [570, 337] on span "Niederegger "Dark Classics Nut Variations" Pralines with Dark and Milk Chocolat…" at bounding box center [602, 343] width 159 height 22
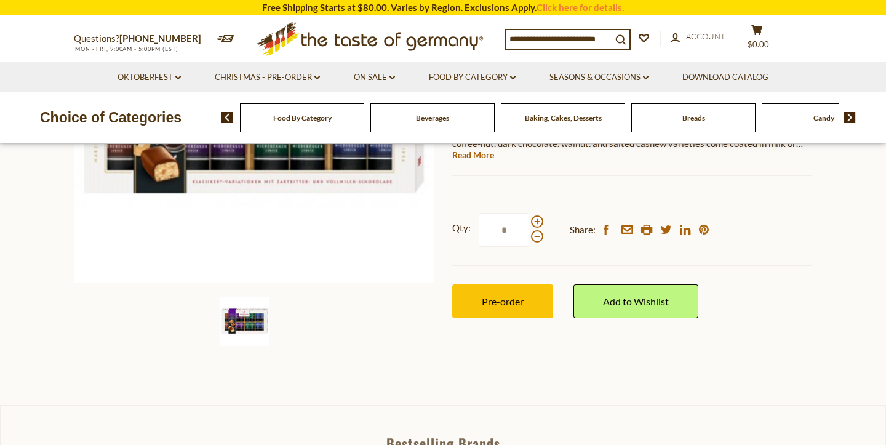
scroll to position [301, 0]
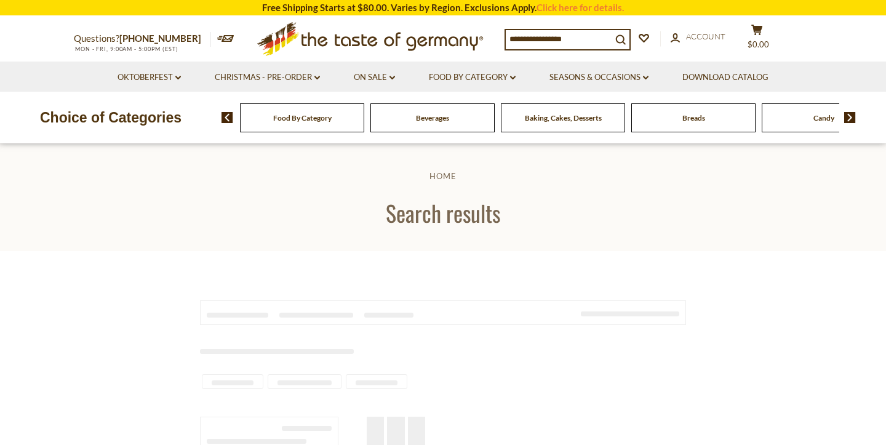
scroll to position [1042, 0]
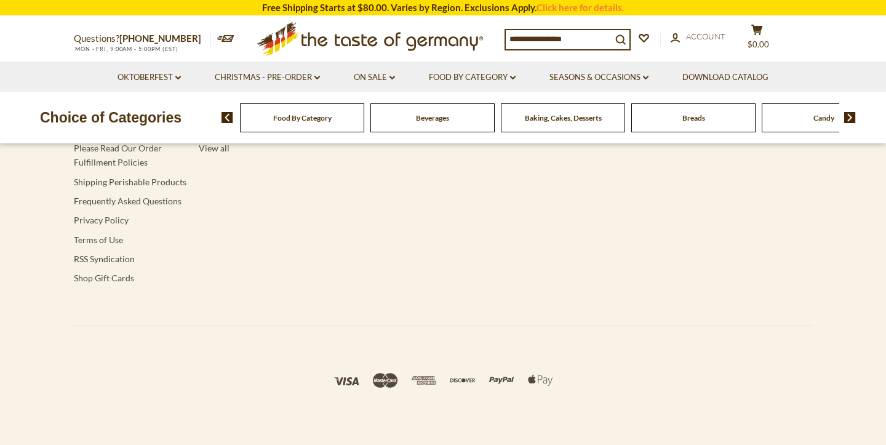
type input "**********"
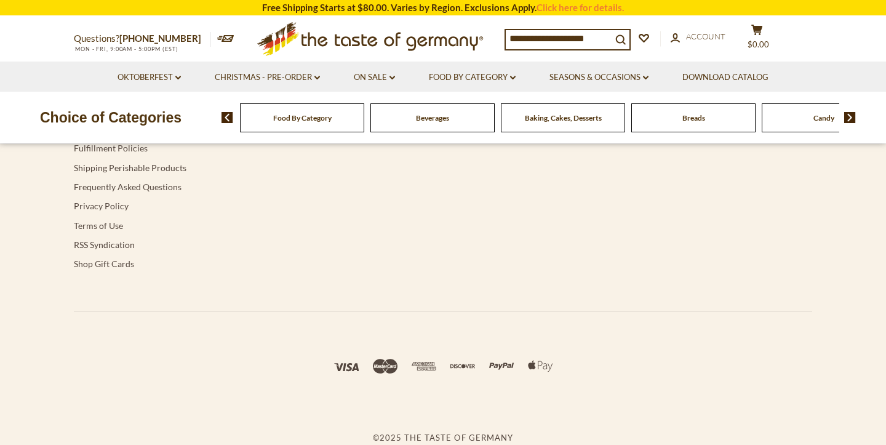
scroll to position [0, 0]
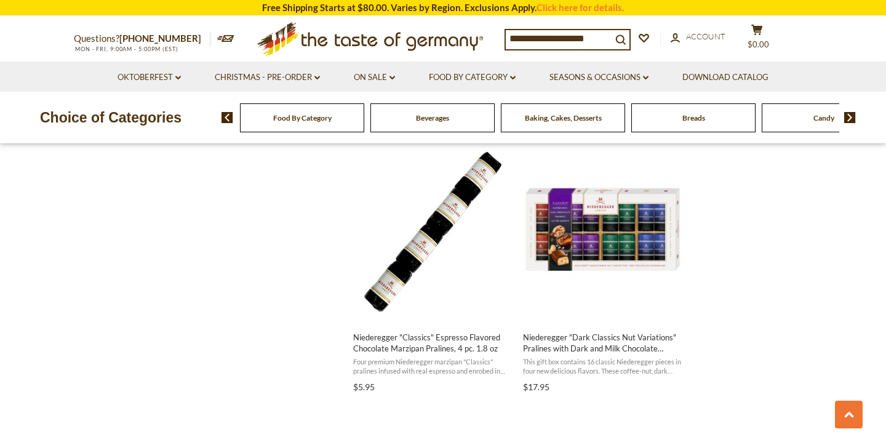
click at [264, 118] on div "Food By Category" at bounding box center [302, 117] width 124 height 29
click at [447, 71] on link "Food By Category dropdown_arrow" at bounding box center [472, 78] width 87 height 14
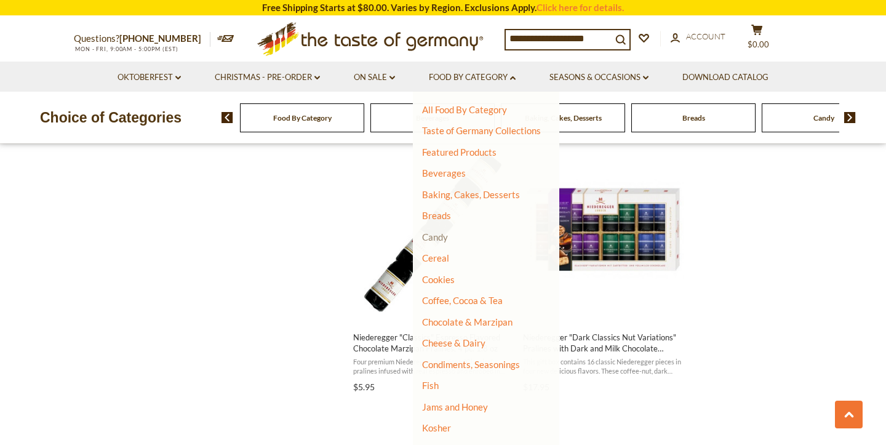
click at [444, 236] on link "Candy" at bounding box center [435, 236] width 26 height 11
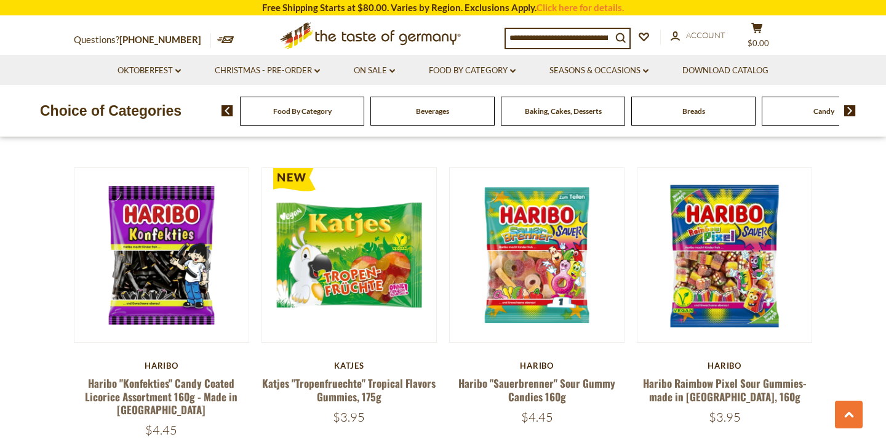
scroll to position [2483, 0]
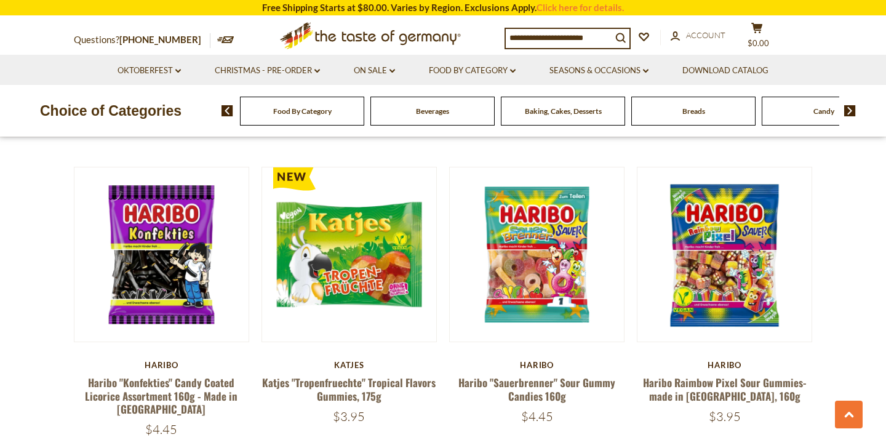
click at [327, 121] on div "Food By Category" at bounding box center [302, 111] width 124 height 29
click at [326, 117] on div "Food By Category" at bounding box center [302, 111] width 124 height 29
click at [312, 117] on div "Food By Category" at bounding box center [302, 111] width 124 height 29
click at [226, 110] on img at bounding box center [228, 110] width 12 height 11
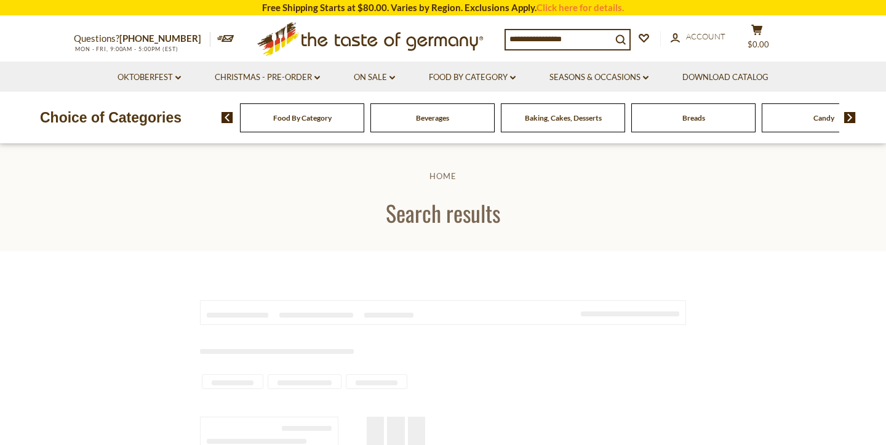
scroll to position [1042, 0]
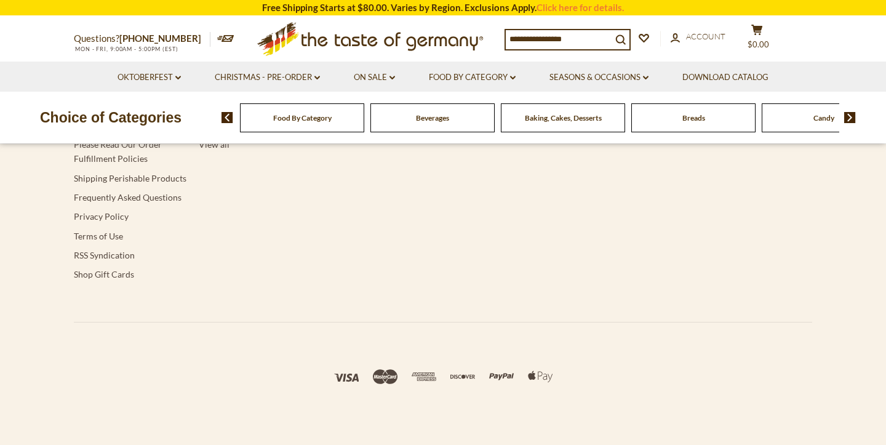
type input "**********"
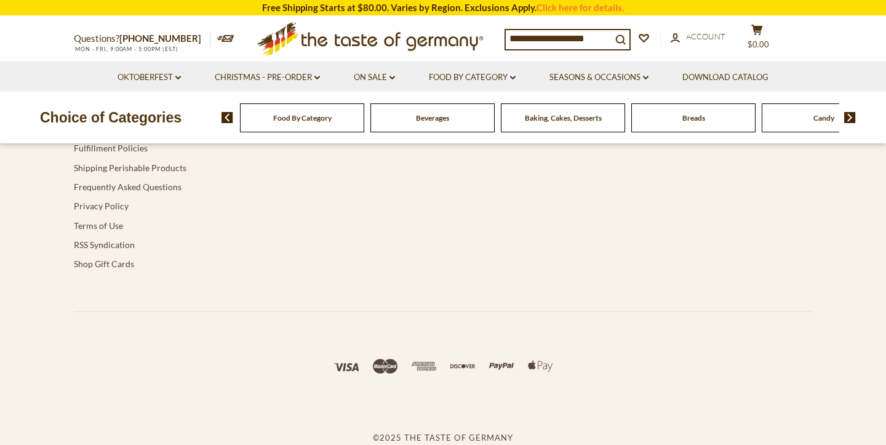
scroll to position [0, 0]
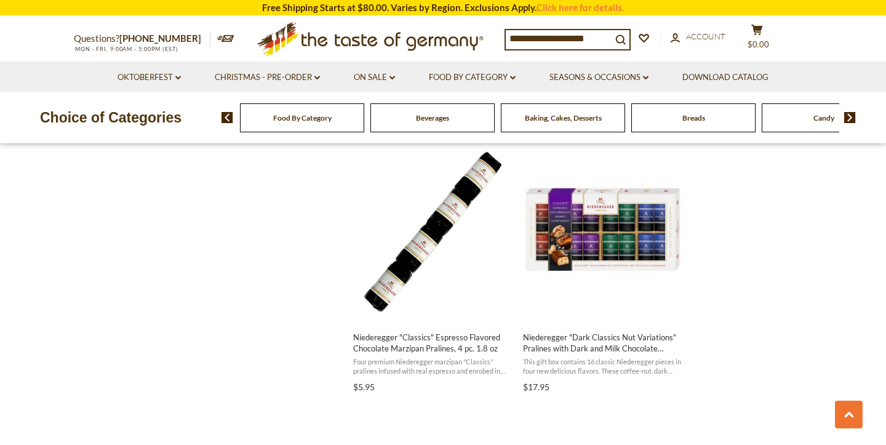
click at [273, 116] on span "Food By Category" at bounding box center [302, 117] width 58 height 9
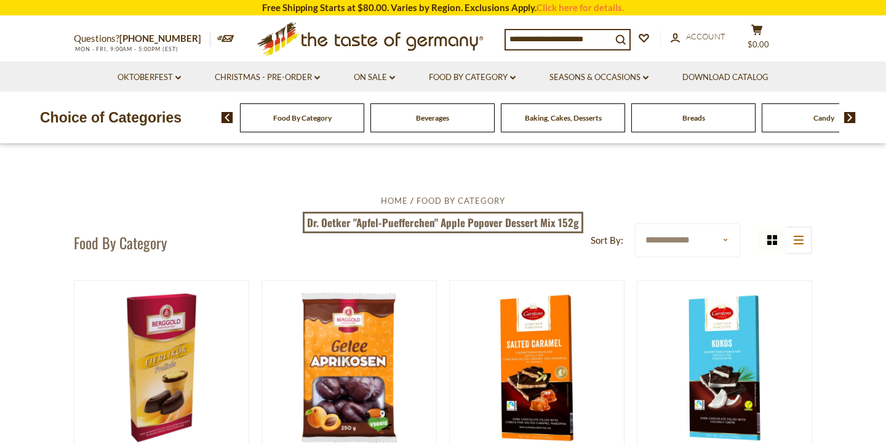
click at [845, 116] on img at bounding box center [850, 117] width 12 height 11
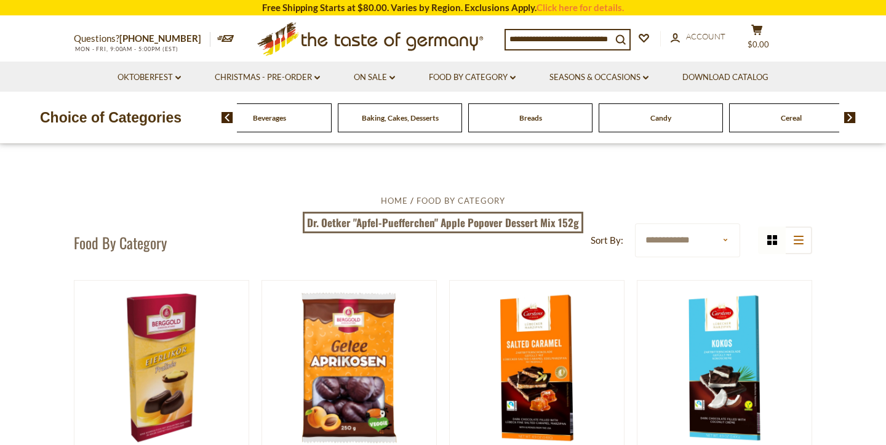
click at [201, 126] on div "Baking, Cakes, Desserts" at bounding box center [139, 117] width 124 height 29
click at [415, 120] on span "Baking, Cakes, Desserts" at bounding box center [400, 117] width 77 height 9
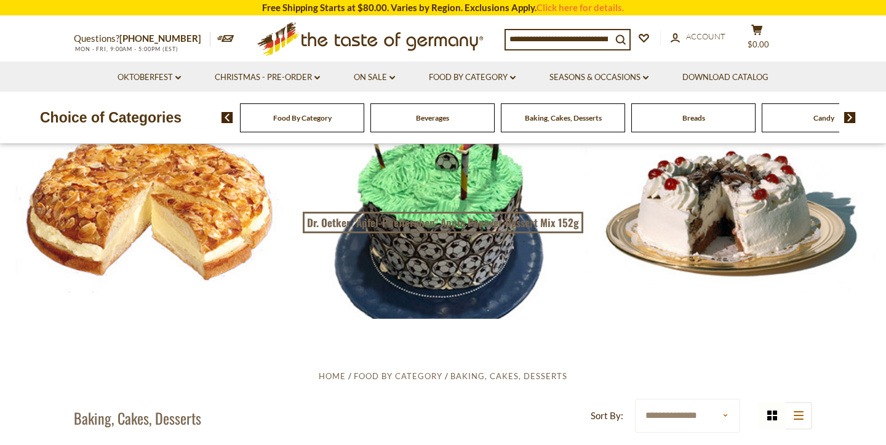
scroll to position [46, 0]
click at [674, 171] on div at bounding box center [443, 208] width 886 height 222
click at [686, 191] on div at bounding box center [443, 208] width 886 height 222
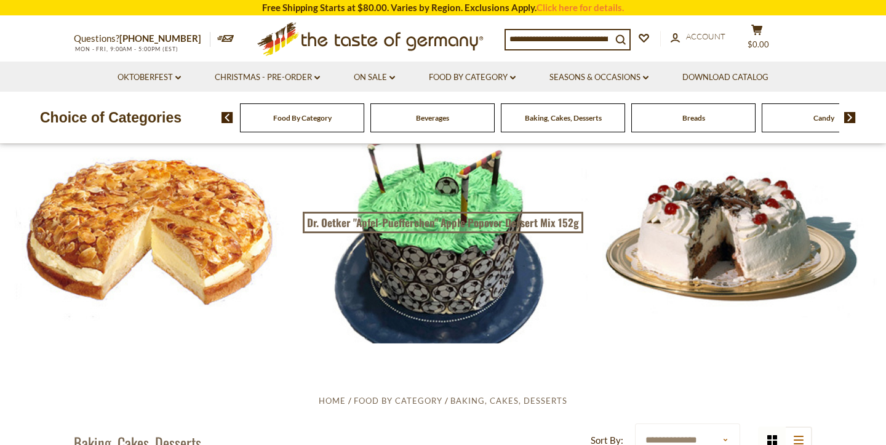
scroll to position [20, 0]
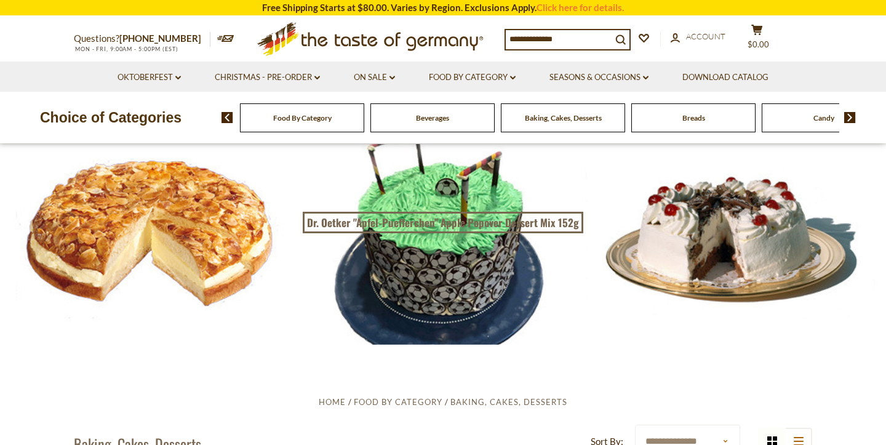
click at [706, 257] on div at bounding box center [443, 234] width 886 height 222
click at [388, 75] on link "On Sale dropdown_arrow" at bounding box center [374, 78] width 41 height 14
click at [380, 110] on link "All On Sale" at bounding box center [369, 109] width 44 height 11
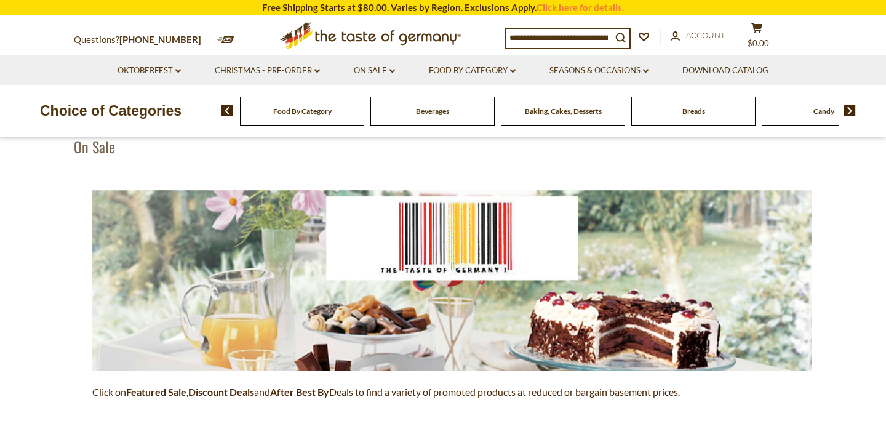
scroll to position [97, 0]
click at [226, 106] on img at bounding box center [228, 110] width 12 height 11
click at [848, 109] on img at bounding box center [850, 110] width 12 height 11
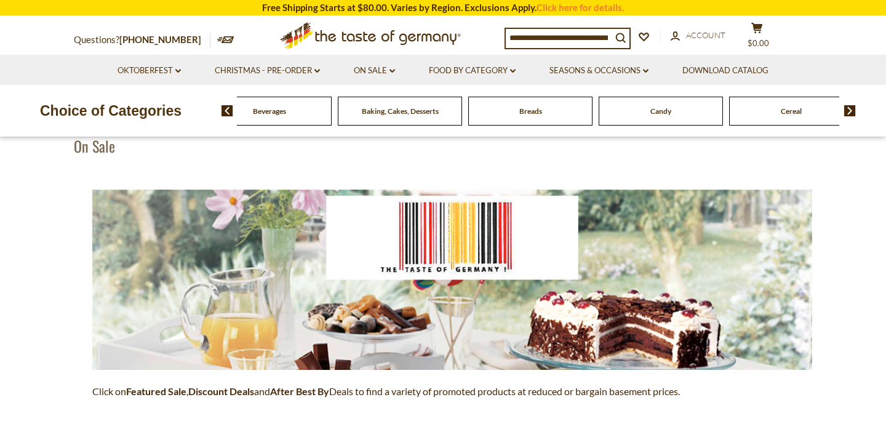
click at [201, 112] on div "Breads" at bounding box center [139, 111] width 124 height 29
click at [201, 115] on div "Breads" at bounding box center [139, 111] width 124 height 29
click at [534, 114] on span "Breads" at bounding box center [530, 110] width 23 height 9
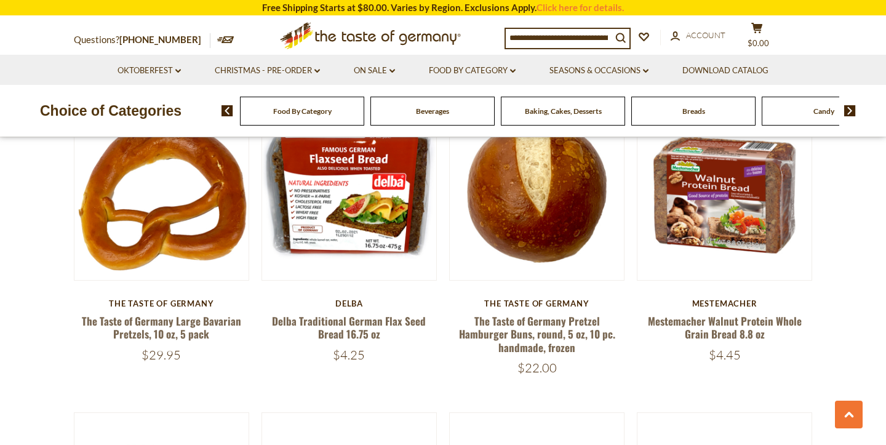
scroll to position [1570, 0]
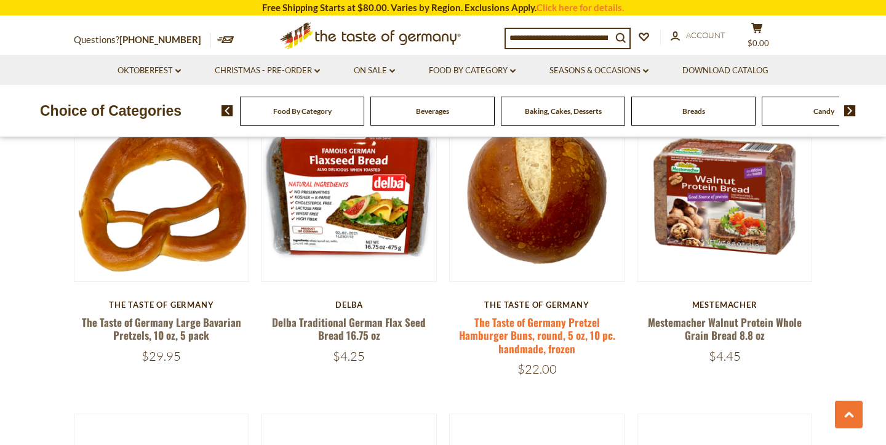
click at [548, 316] on link "The Taste of Germany Pretzel Hamburger Buns, round, 5 oz, 10 pc. handmade, froz…" at bounding box center [537, 335] width 156 height 42
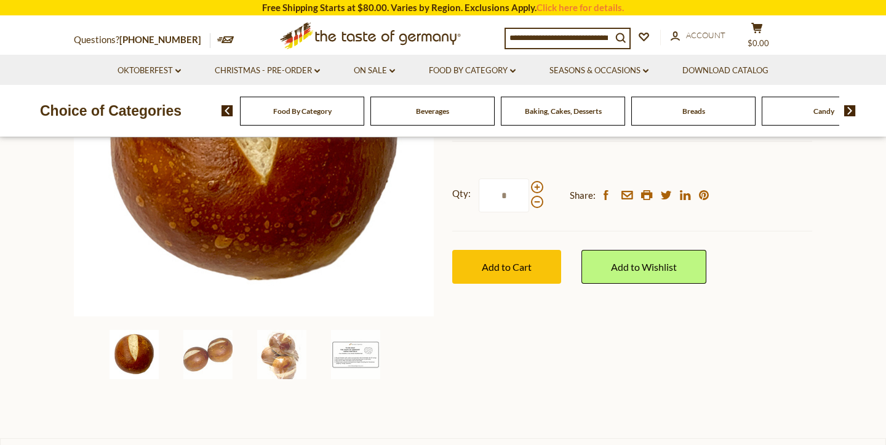
scroll to position [252, 0]
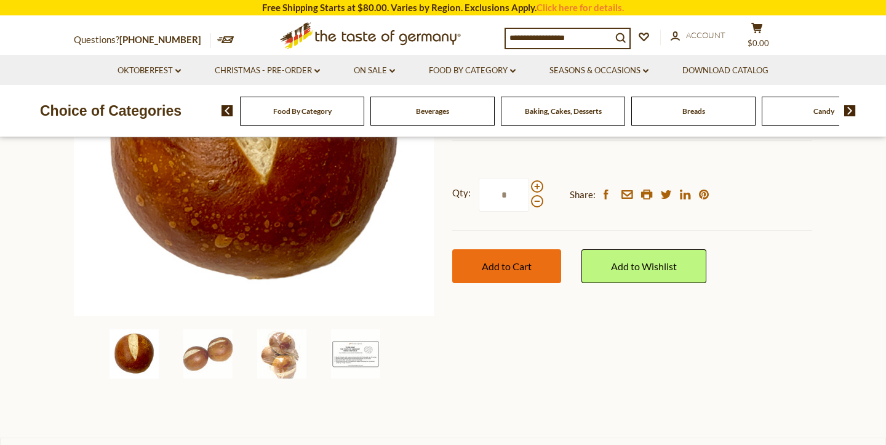
click at [529, 268] on span "Add to Cart" at bounding box center [507, 266] width 50 height 12
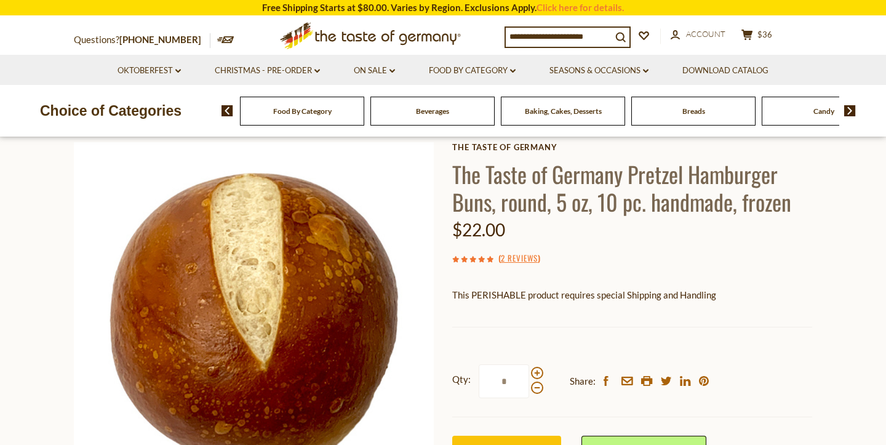
scroll to position [65, 0]
click at [753, 36] on icon at bounding box center [746, 35] width 11 height 10
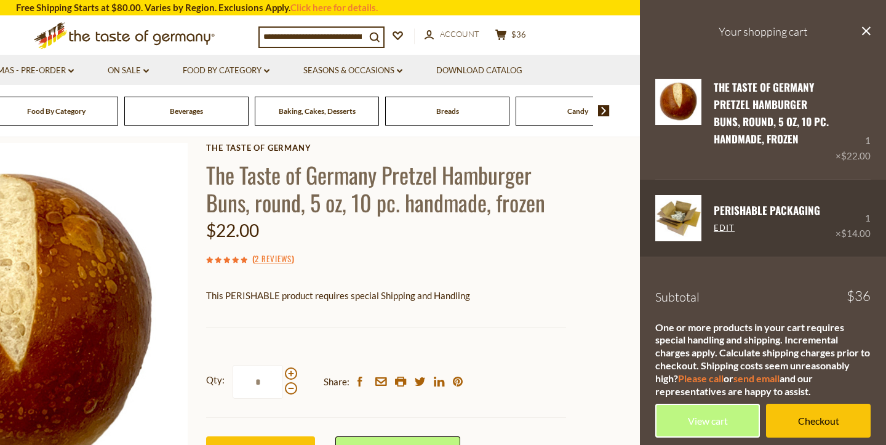
click at [868, 219] on div "1 × $14.00" at bounding box center [853, 218] width 35 height 46
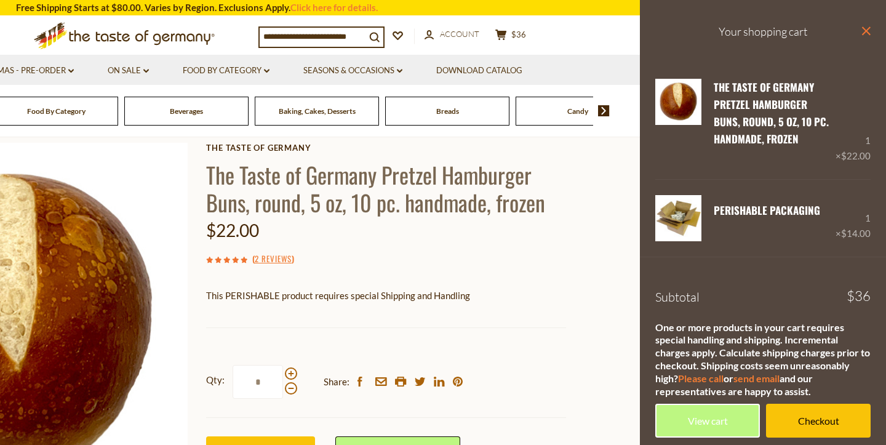
click at [866, 30] on icon at bounding box center [866, 30] width 9 height 9
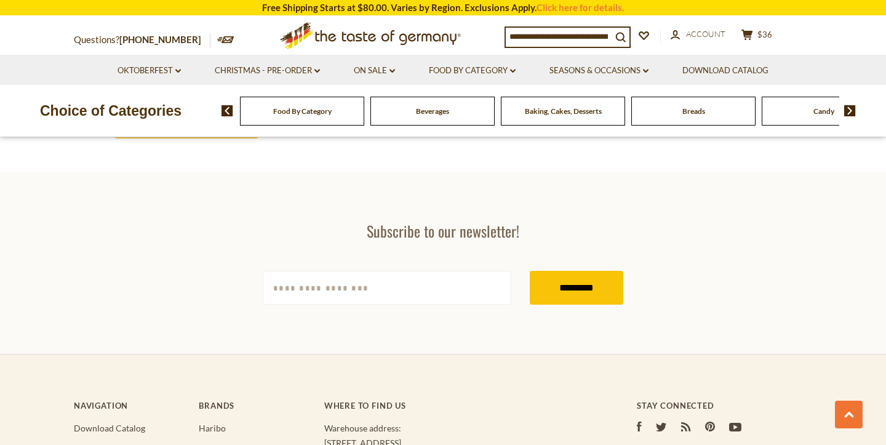
scroll to position [3519, 0]
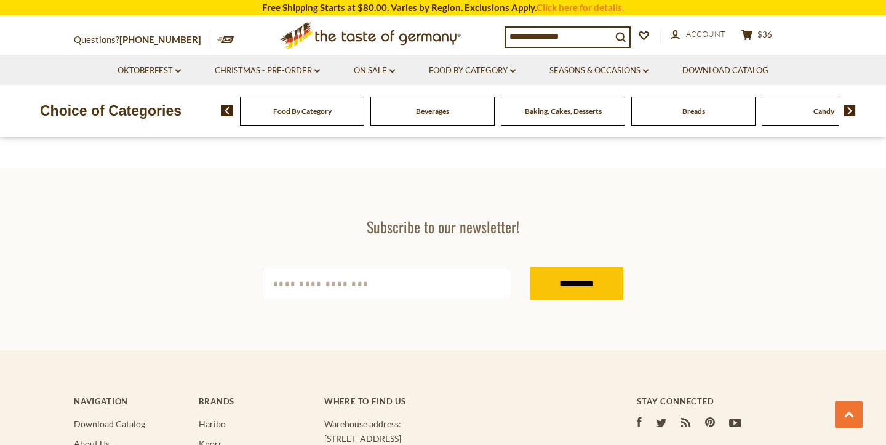
click at [289, 111] on span "Food By Category" at bounding box center [302, 110] width 58 height 9
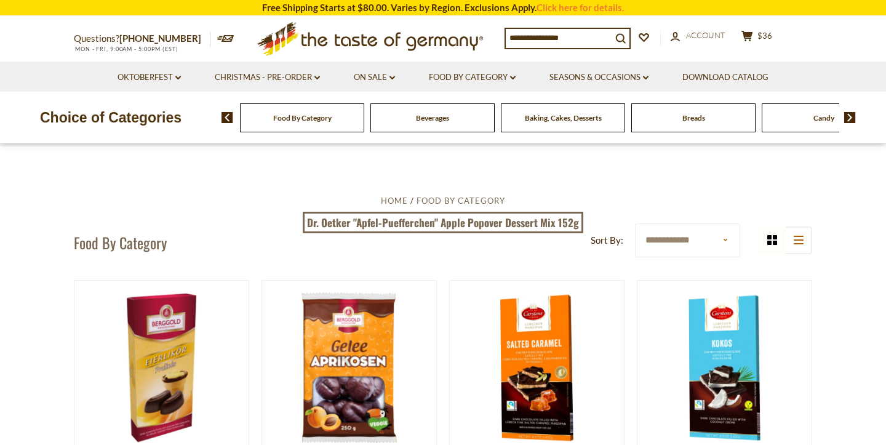
select select "*********"
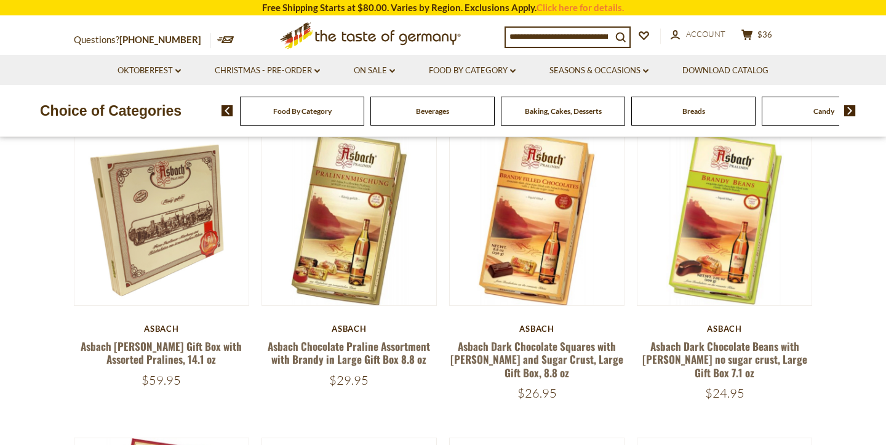
scroll to position [148, 0]
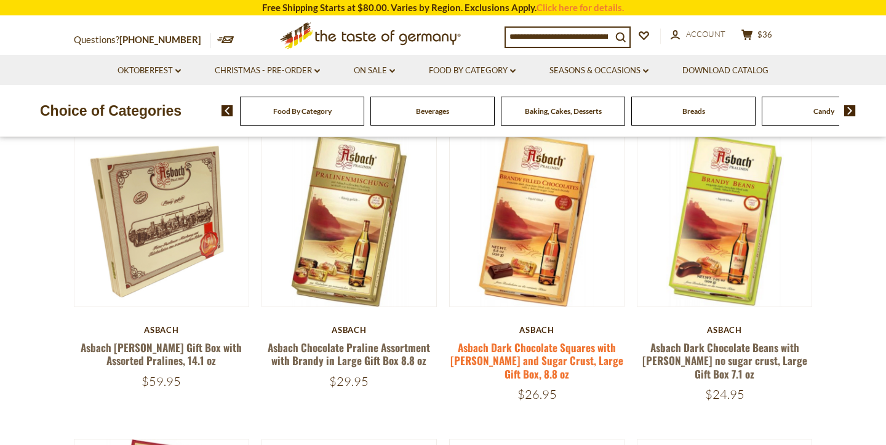
click at [570, 350] on link "Asbach Dark Chocolate Squares with [PERSON_NAME] and Sugar Crust, Large Gift Bo…" at bounding box center [536, 361] width 173 height 42
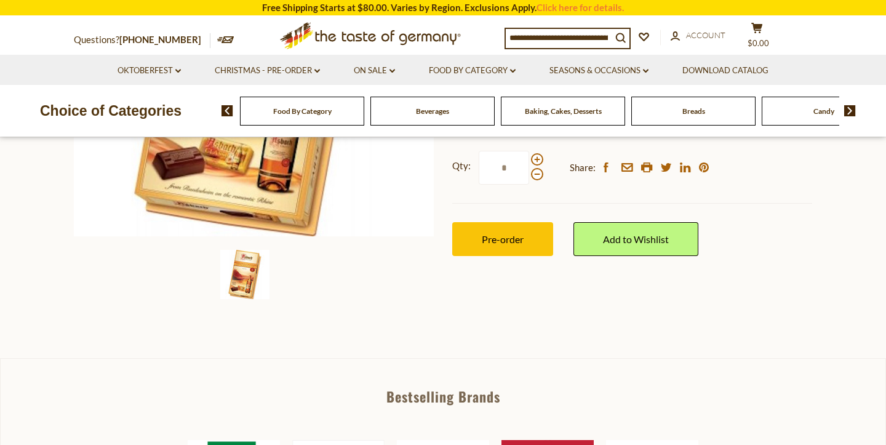
scroll to position [332, 0]
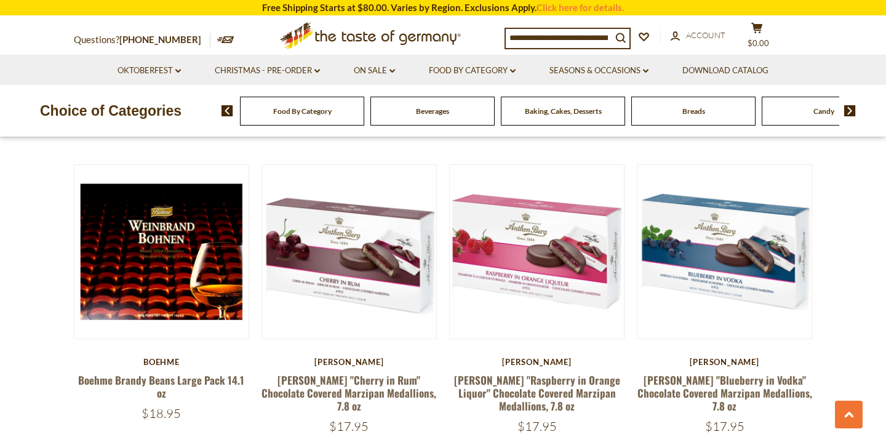
scroll to position [736, 0]
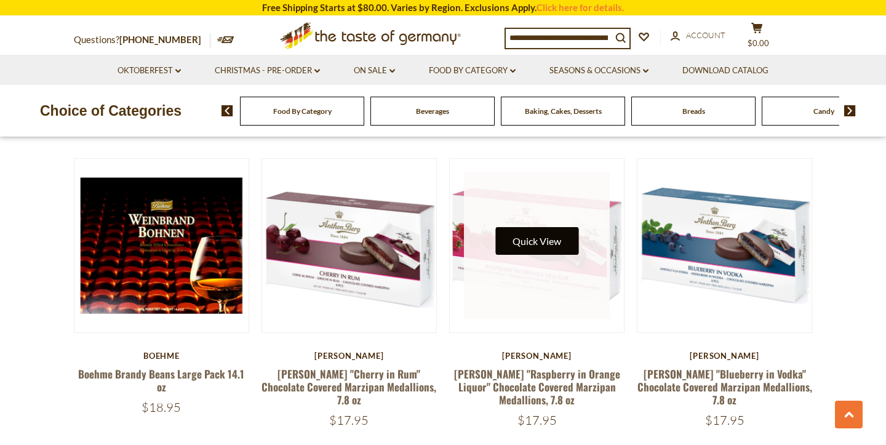
click at [506, 215] on link at bounding box center [537, 245] width 146 height 146
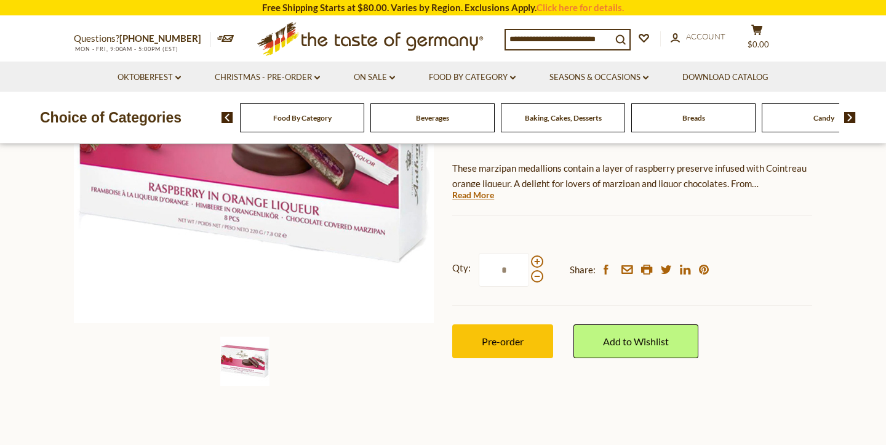
scroll to position [246, 0]
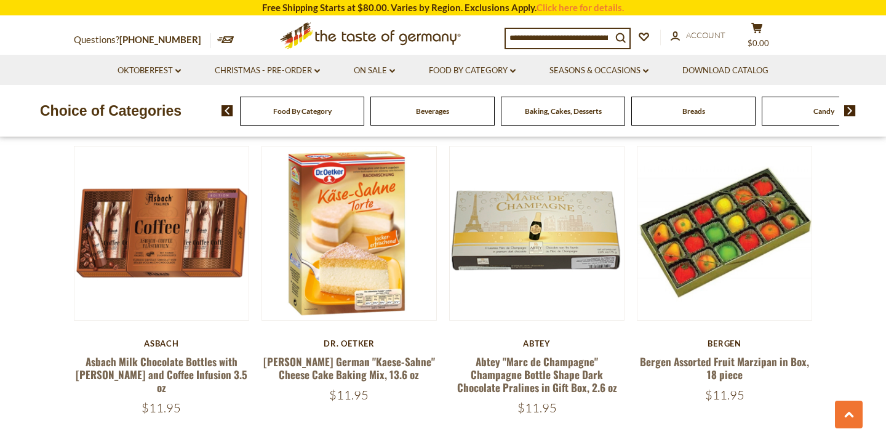
scroll to position [2245, 0]
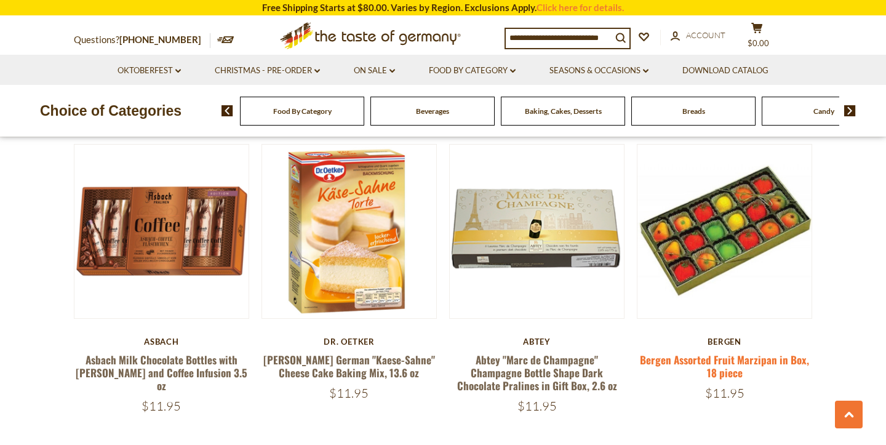
click at [676, 353] on link "Bergen Assorted Fruit Marzipan in Box, 18 piece" at bounding box center [724, 366] width 169 height 28
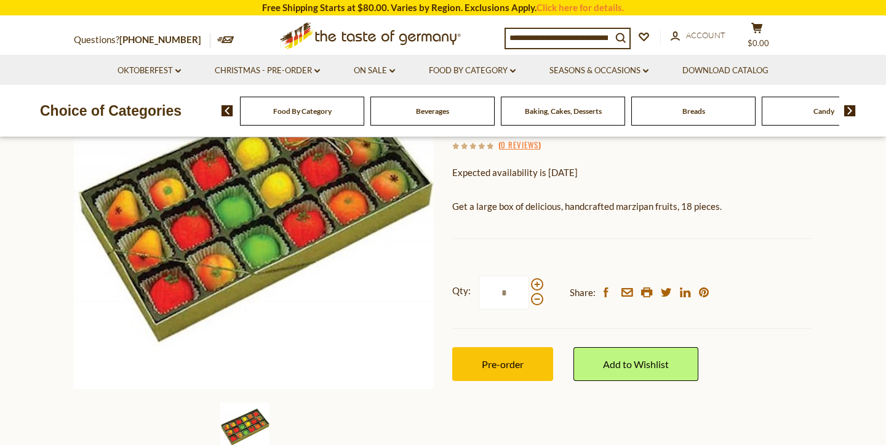
scroll to position [181, 0]
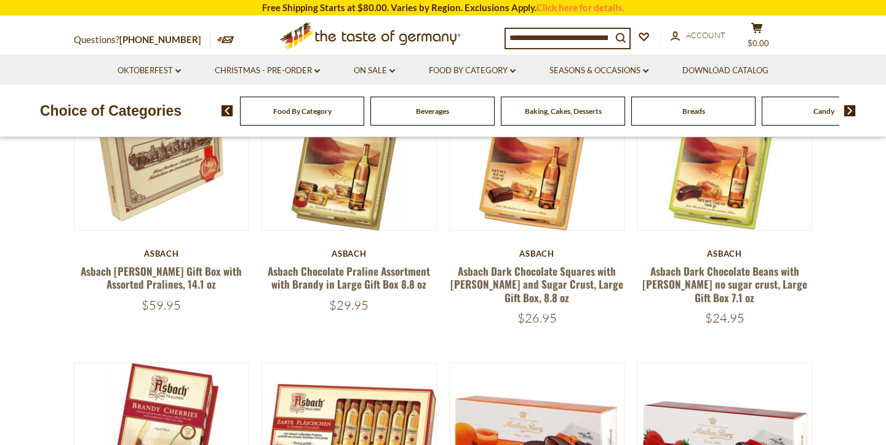
scroll to position [226, 0]
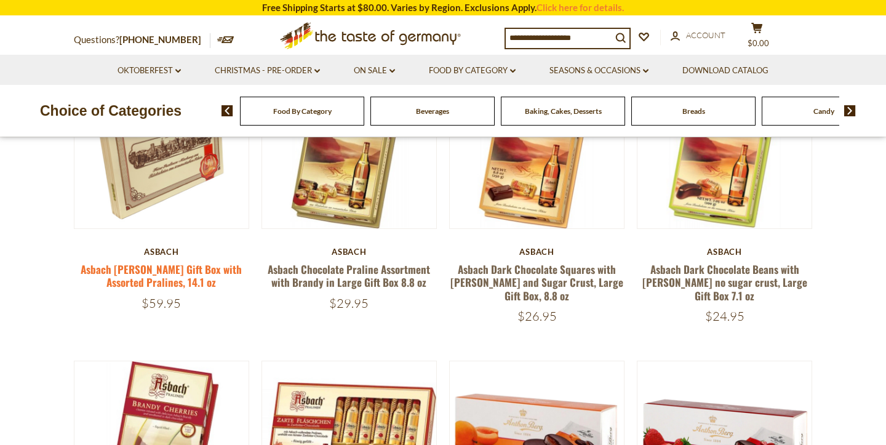
click at [204, 268] on link "Asbach [PERSON_NAME] Gift Box with Assorted Pralines, 14.1 oz" at bounding box center [161, 275] width 161 height 28
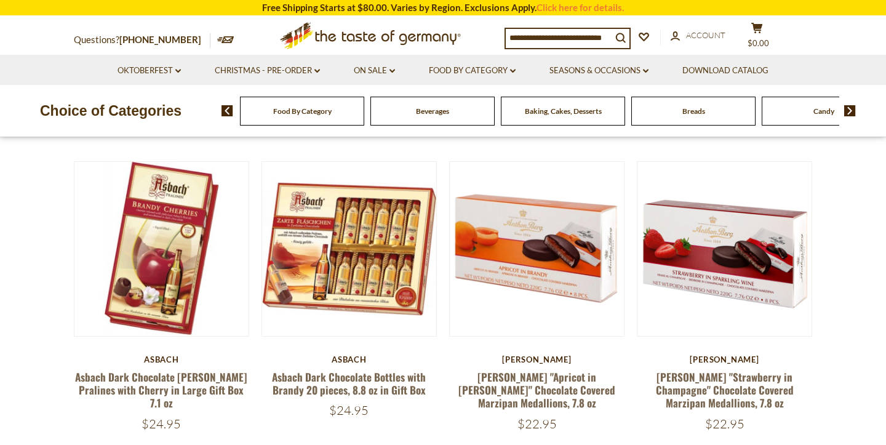
scroll to position [427, 0]
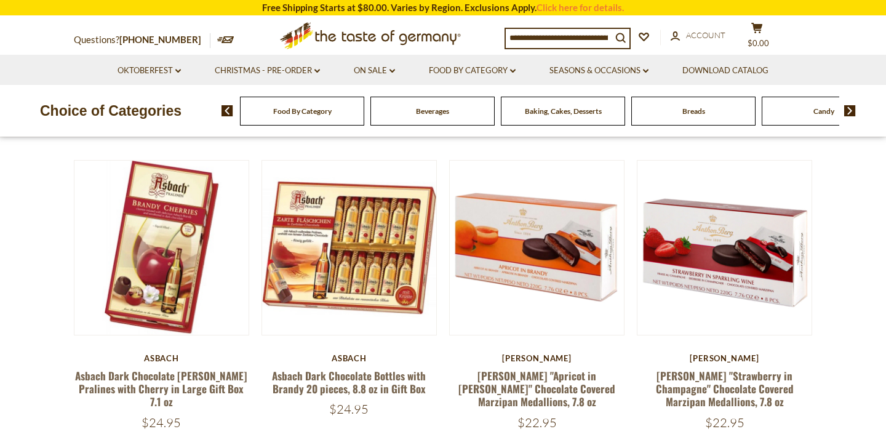
click at [270, 114] on div "Food By Category" at bounding box center [302, 111] width 124 height 29
click at [292, 116] on div "Food By Category" at bounding box center [302, 111] width 124 height 29
click at [308, 113] on span "Food By Category" at bounding box center [302, 110] width 58 height 9
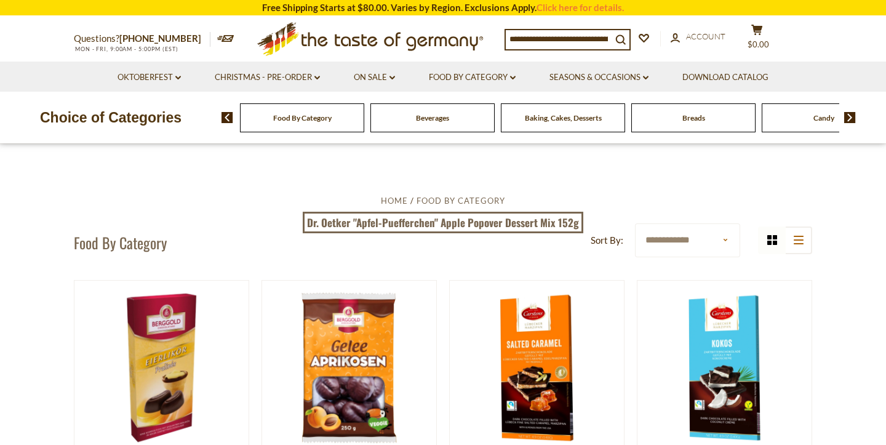
select select "*********"
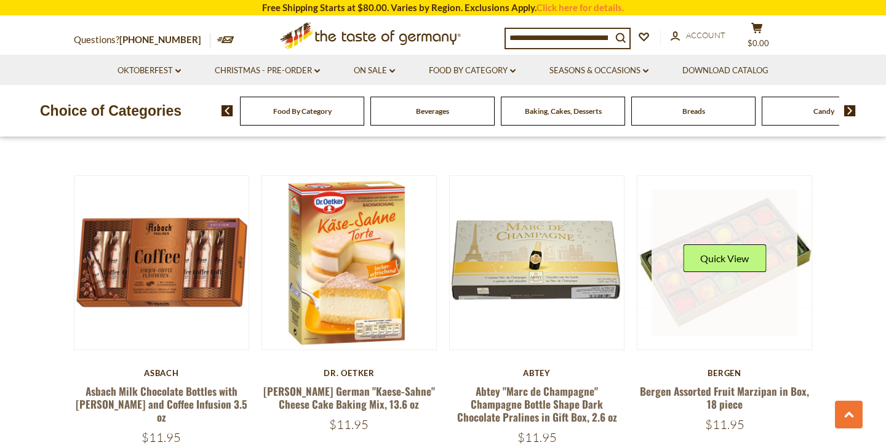
scroll to position [2215, 0]
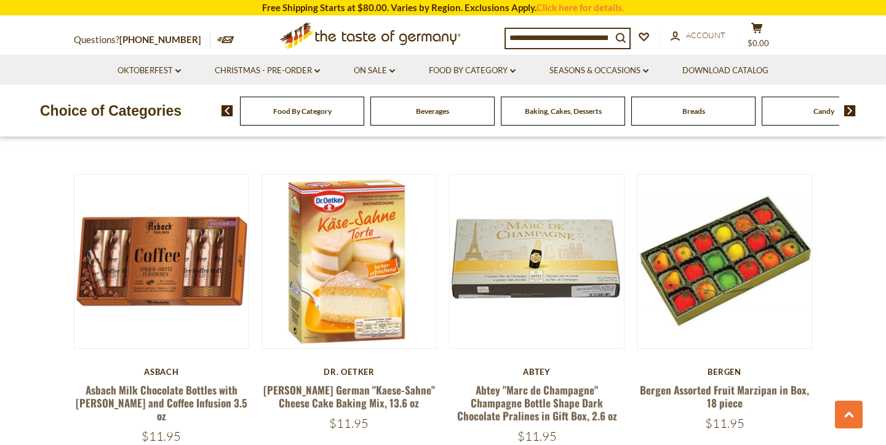
click at [378, 376] on div "Dr. Oetker Dr. Oetker German "Kaese-Sahne" Cheese Cake Baking Mix, 13.6 oz $11.…" at bounding box center [348, 399] width 175 height 64
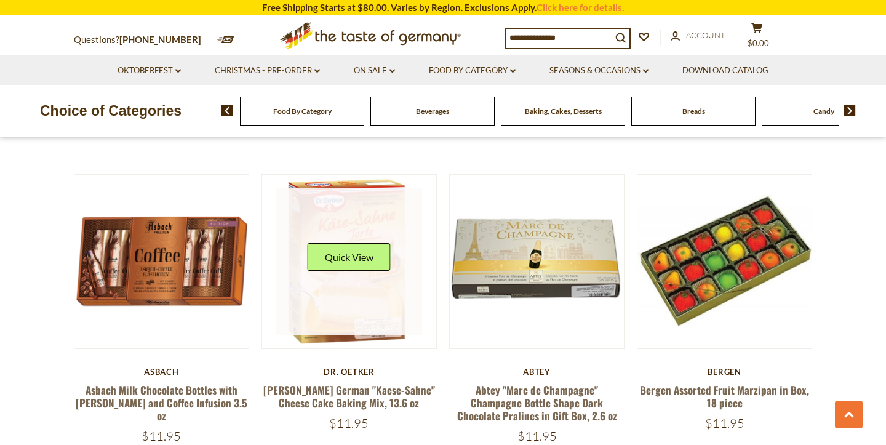
click at [362, 312] on link at bounding box center [349, 261] width 146 height 146
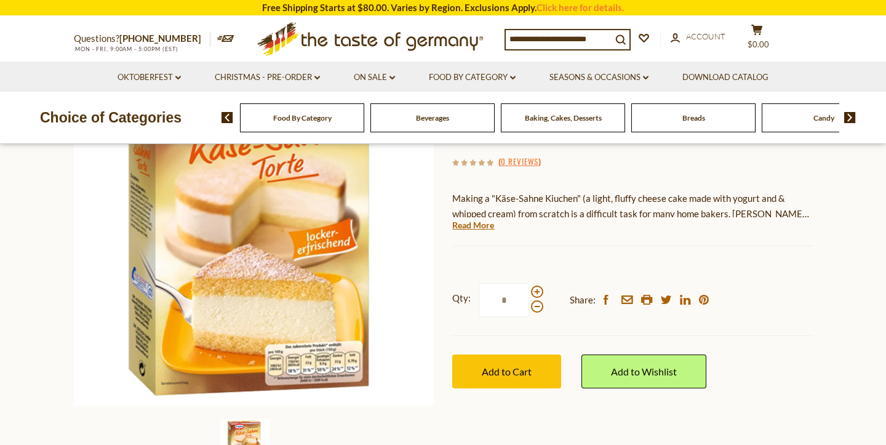
scroll to position [164, 0]
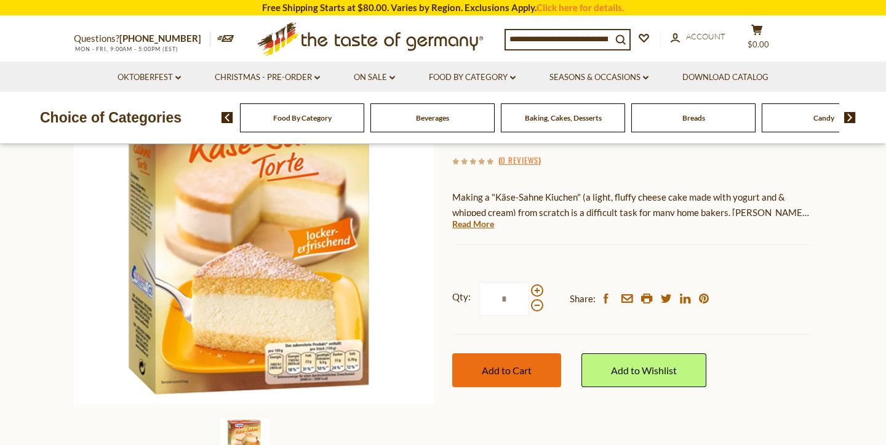
click at [492, 364] on span "Add to Cart" at bounding box center [507, 370] width 50 height 12
click at [760, 64] on li "Download Catalog" at bounding box center [725, 77] width 118 height 30
click at [531, 374] on button "Add to Cart" at bounding box center [506, 370] width 109 height 34
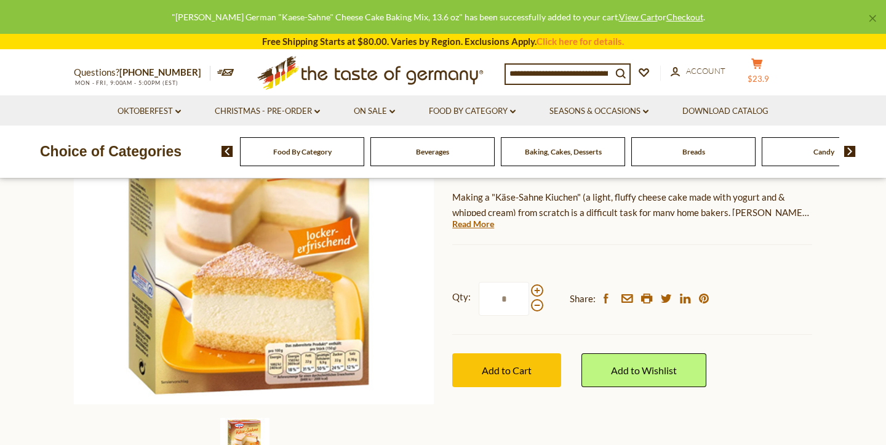
click at [755, 69] on icon at bounding box center [756, 63] width 11 height 10
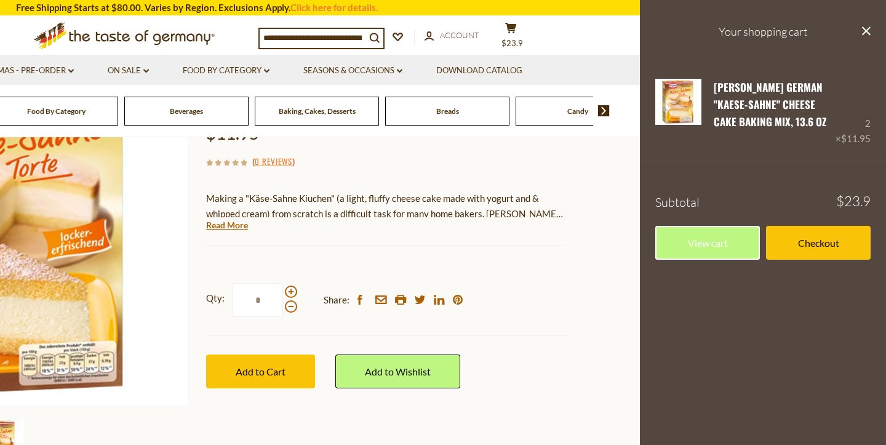
scroll to position [163, 0]
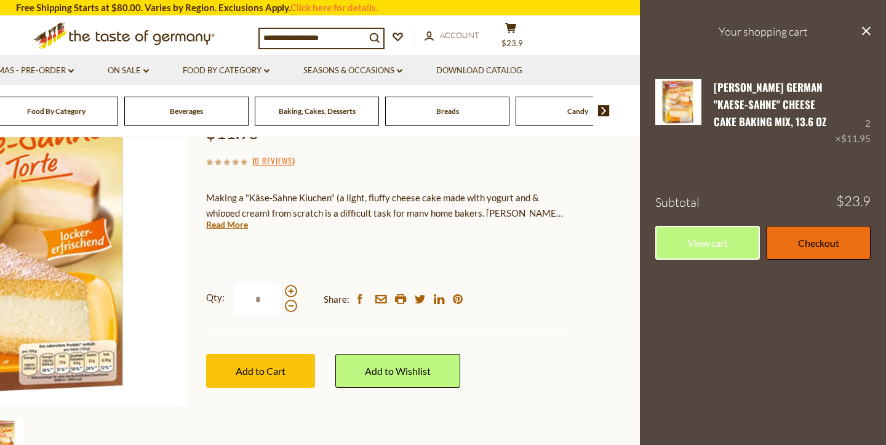
click at [799, 241] on link "Checkout" at bounding box center [818, 243] width 105 height 34
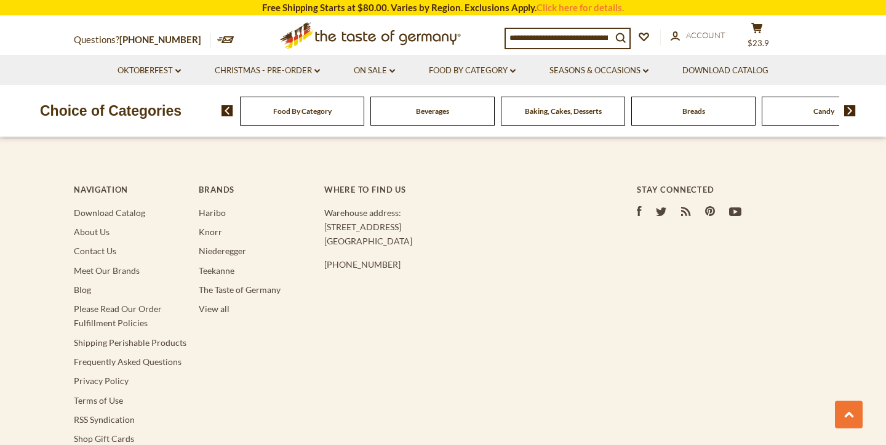
scroll to position [2299, 0]
click at [152, 357] on li "Frequently Asked Questions" at bounding box center [130, 364] width 113 height 14
click at [153, 359] on link "Frequently Asked Questions" at bounding box center [128, 364] width 108 height 10
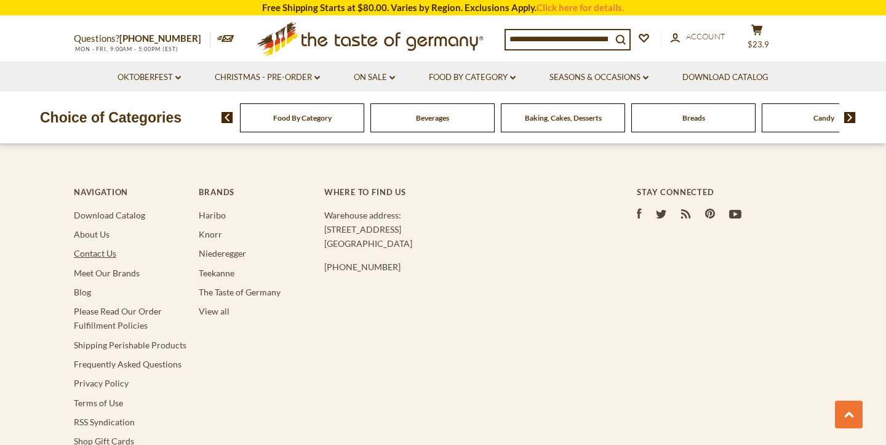
click at [114, 248] on link "Contact Us" at bounding box center [95, 253] width 42 height 10
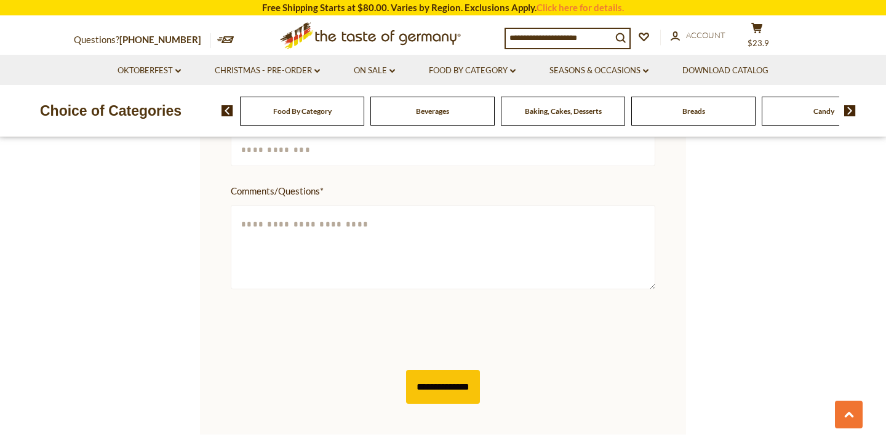
scroll to position [588, 0]
